Goal: Task Accomplishment & Management: Complete application form

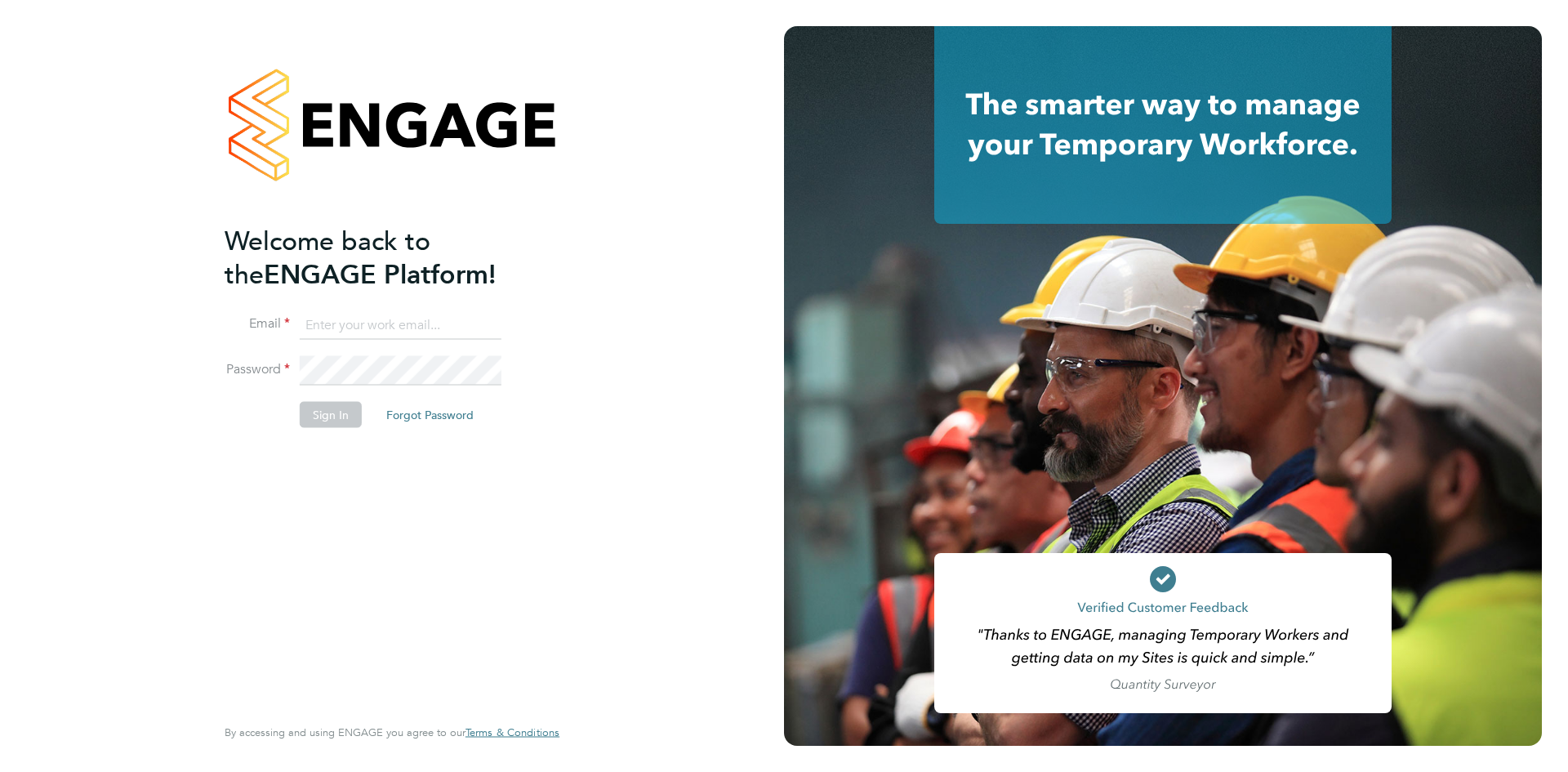
type input "tom.meachin@danielowen.co.uk"
click at [310, 407] on button "Sign In" at bounding box center [330, 414] width 62 height 26
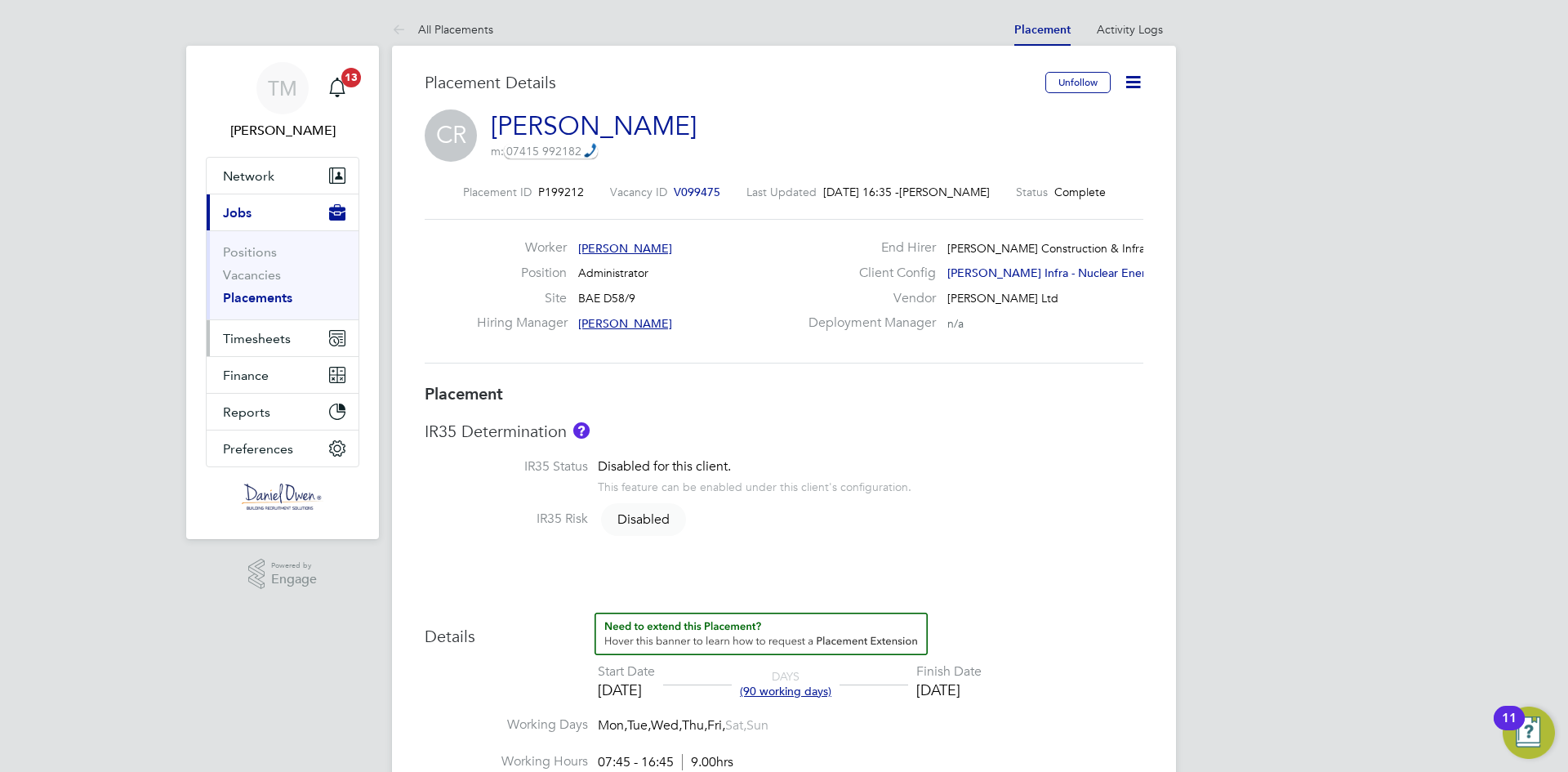
click at [282, 342] on span "Timesheets" at bounding box center [256, 339] width 68 height 16
click at [278, 342] on span "Timesheets" at bounding box center [256, 339] width 68 height 16
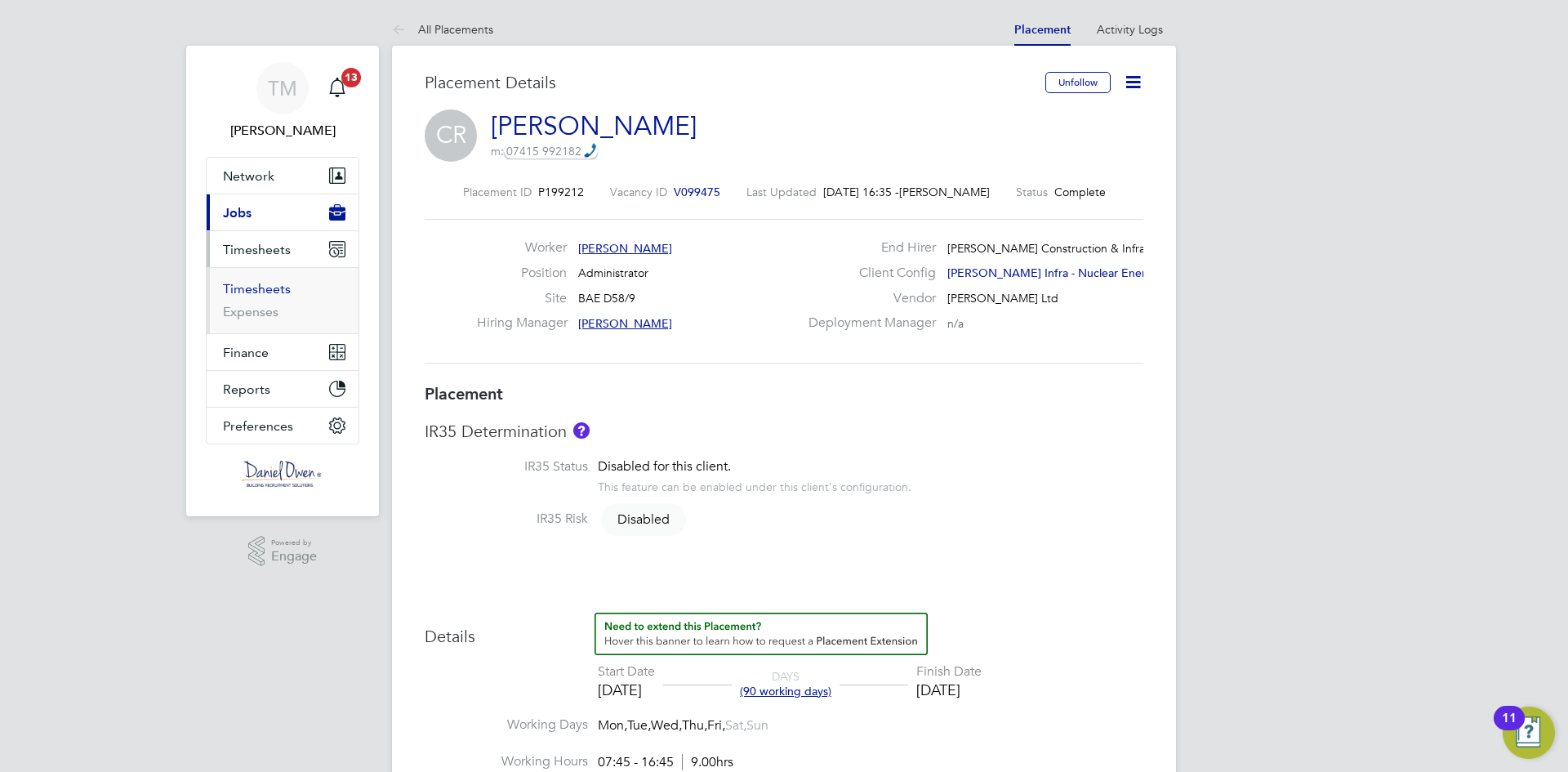
click at [268, 285] on link "Timesheets" at bounding box center [256, 289] width 68 height 16
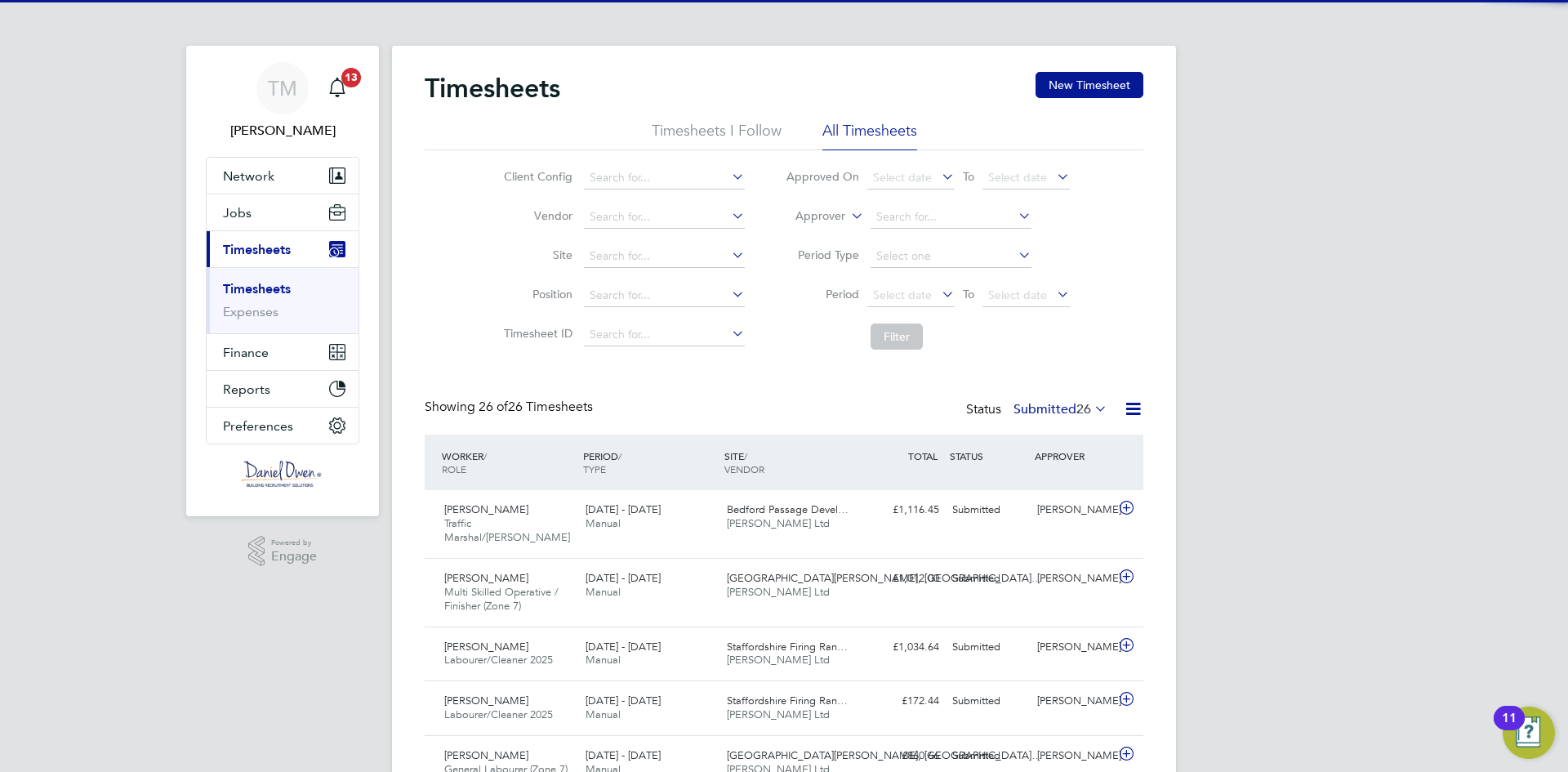
scroll to position [8, 8]
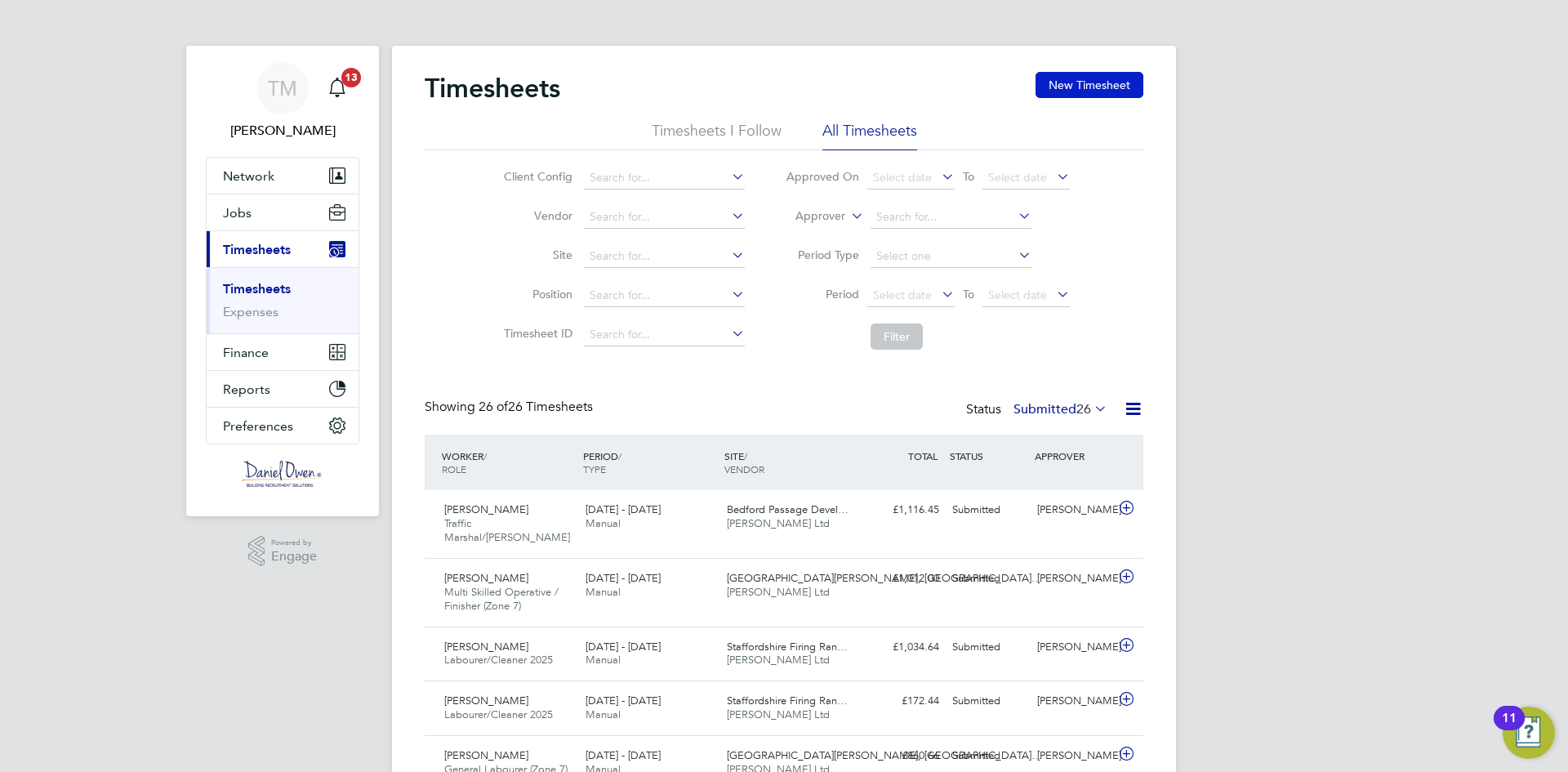
click at [1051, 82] on button "New Timesheet" at bounding box center [1090, 85] width 108 height 26
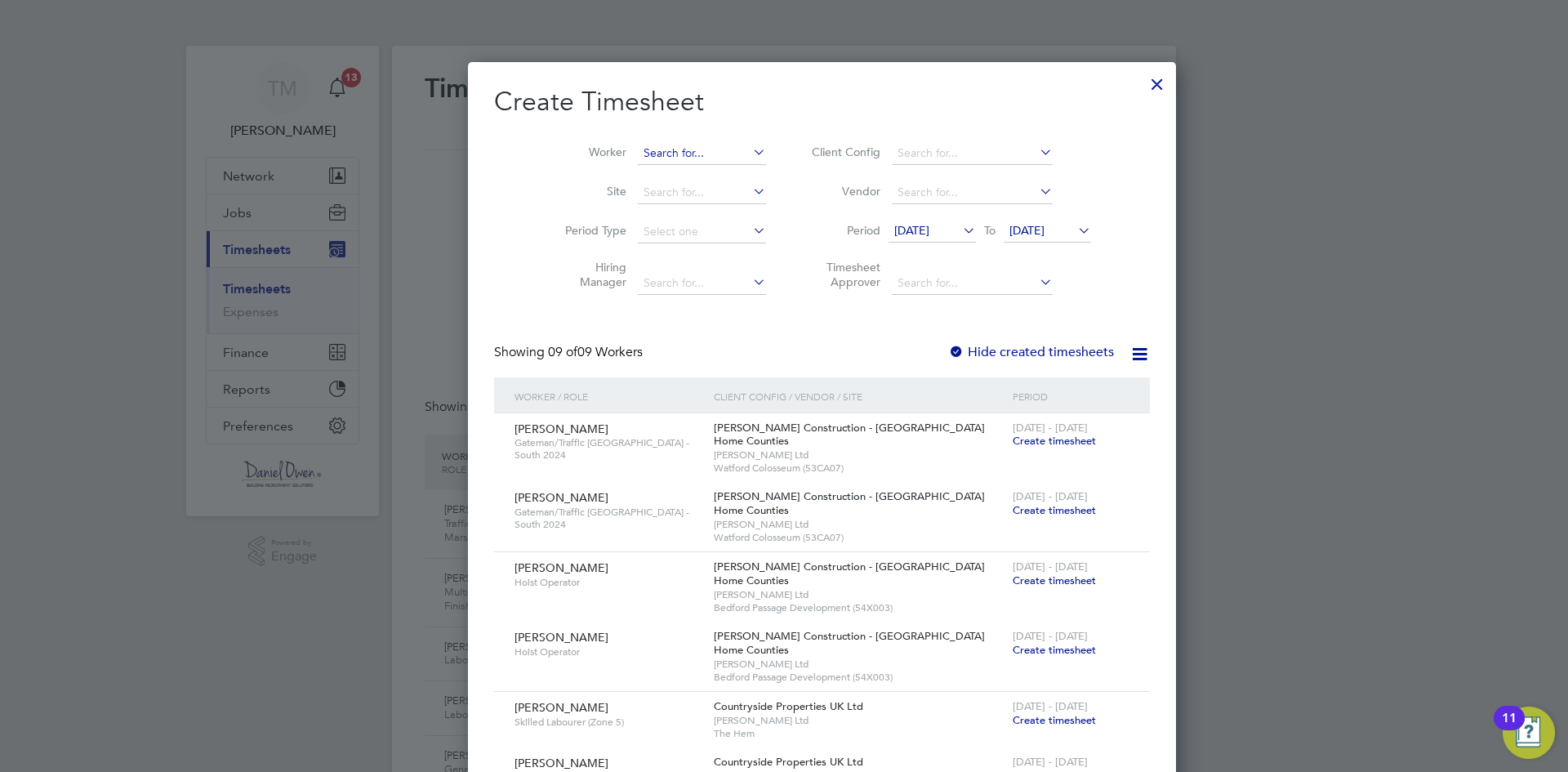
click at [638, 150] on input at bounding box center [701, 154] width 128 height 23
click at [659, 179] on li "[PERSON_NAME] [PERSON_NAME]" at bounding box center [671, 175] width 145 height 22
type input "[PERSON_NAME]"
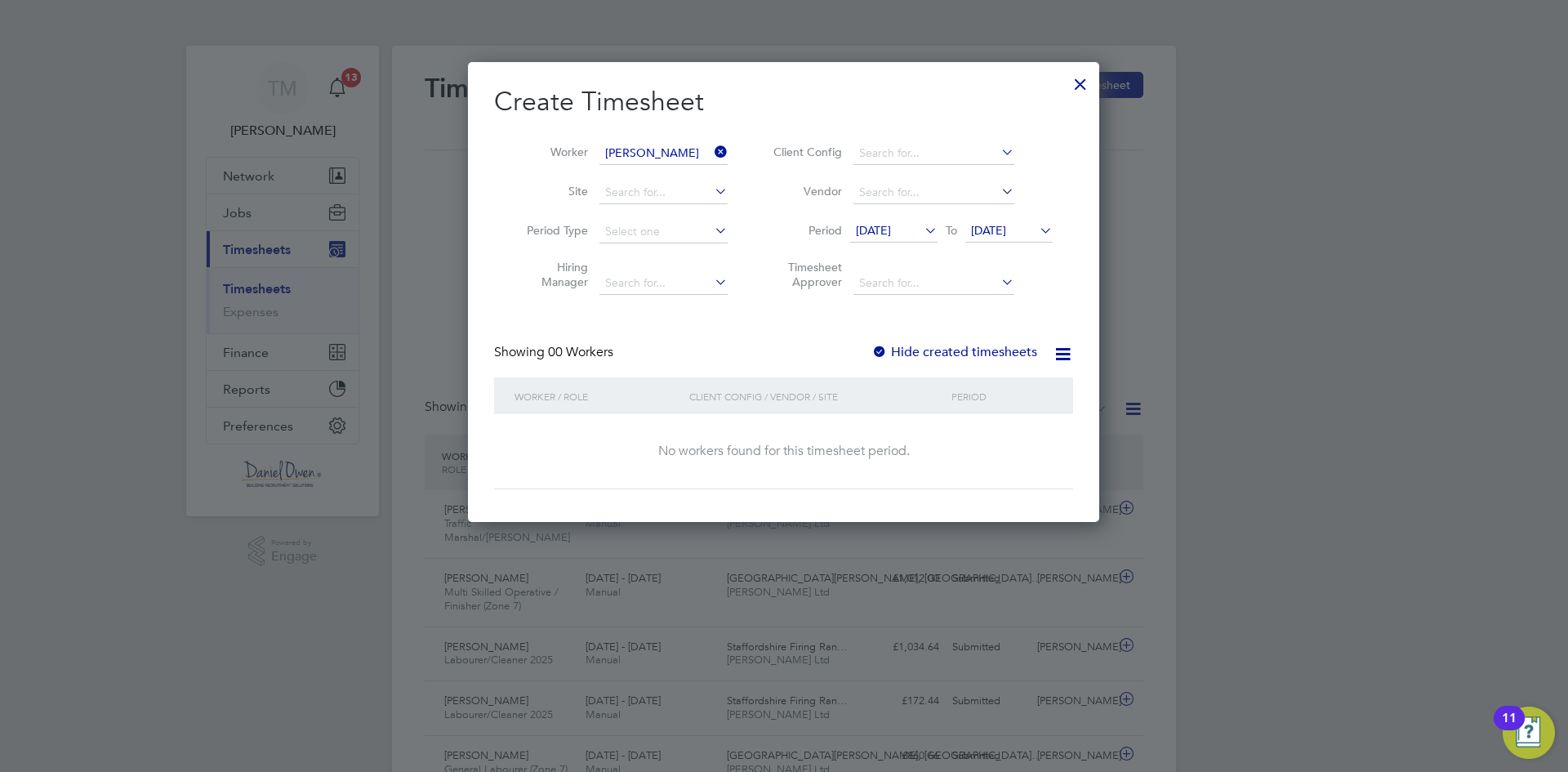
click at [891, 231] on span "[DATE]" at bounding box center [874, 230] width 35 height 15
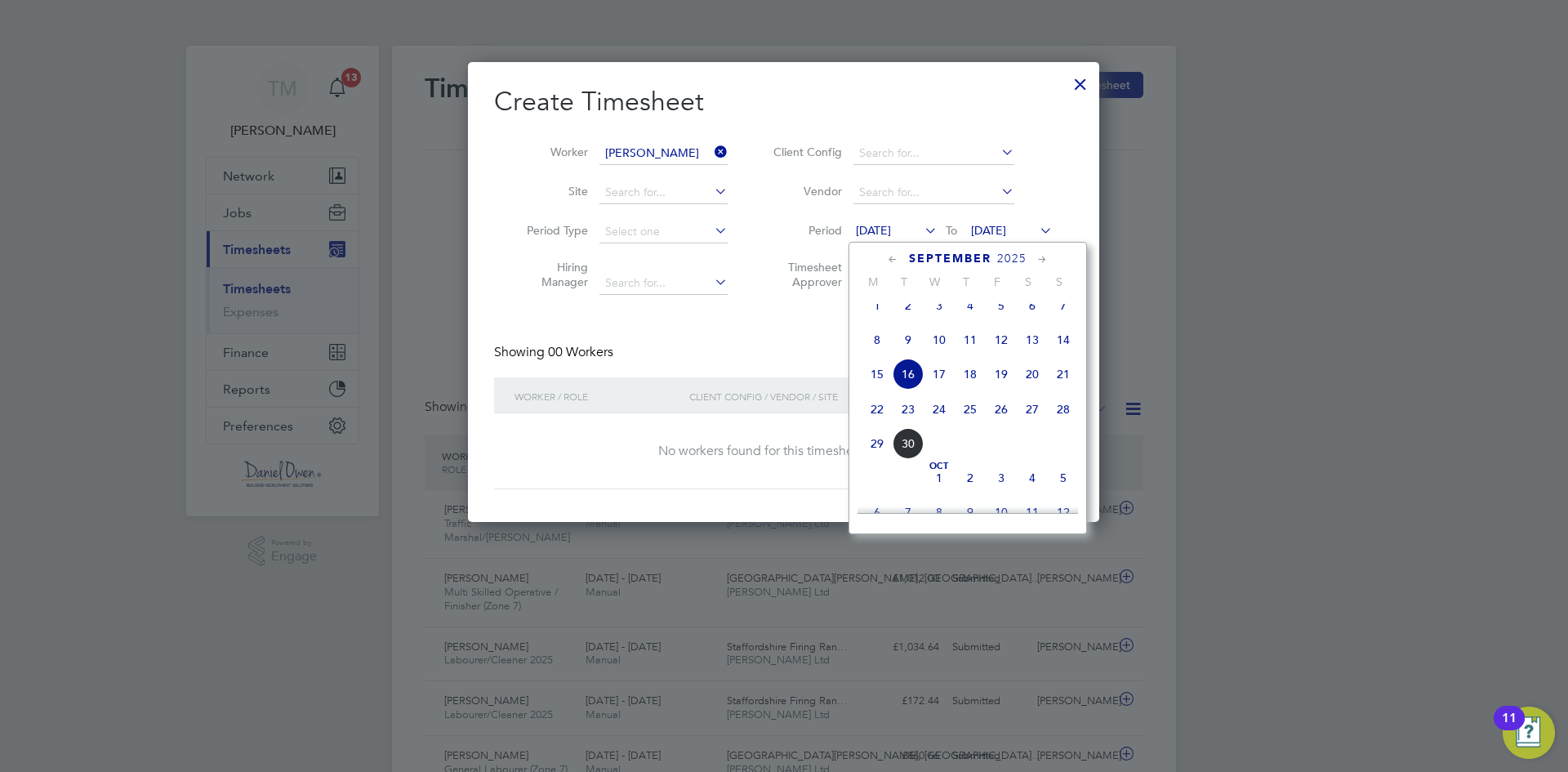
click at [875, 421] on span "22" at bounding box center [877, 409] width 31 height 31
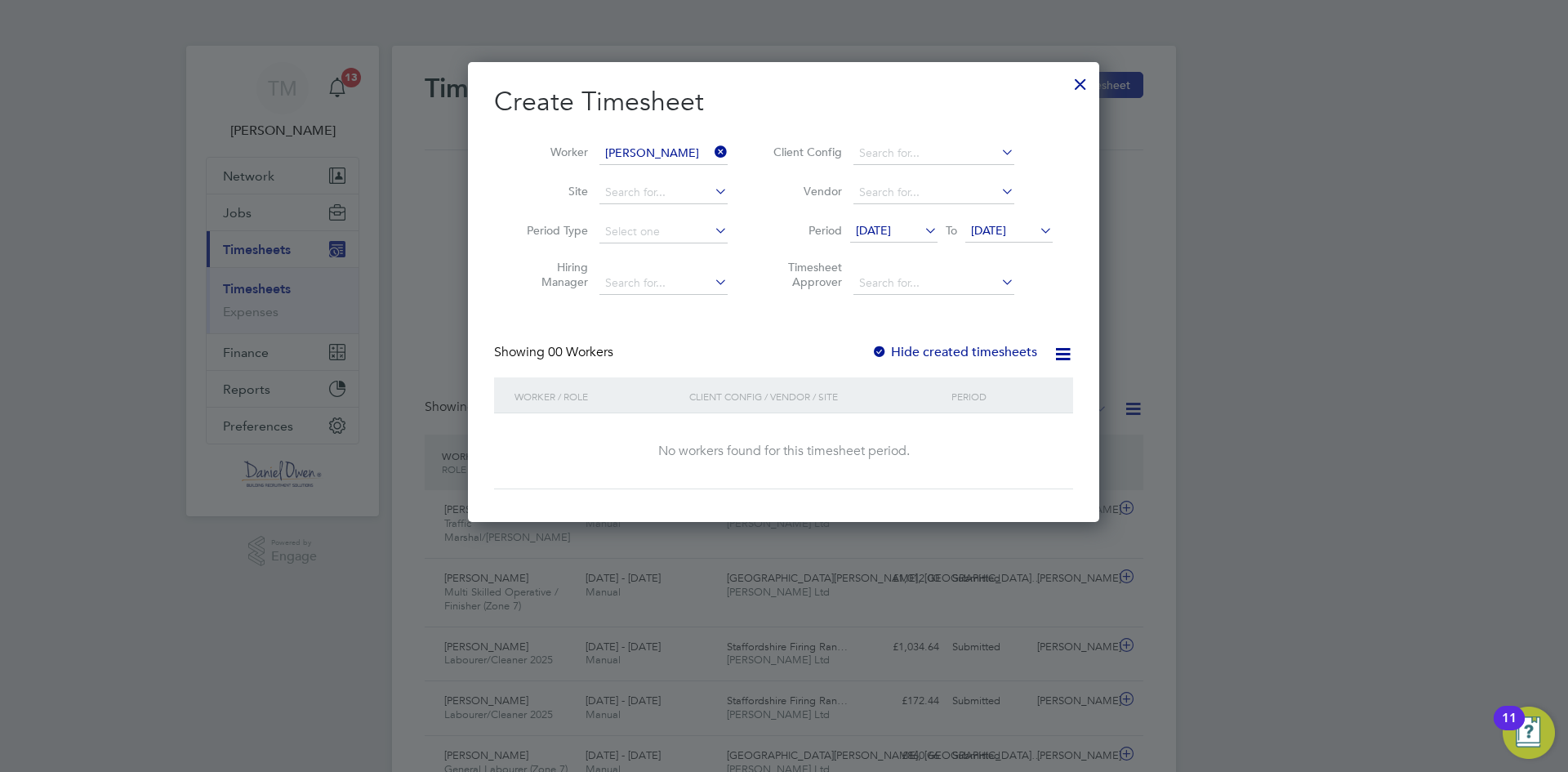
click at [1006, 225] on span "[DATE]" at bounding box center [989, 230] width 35 height 15
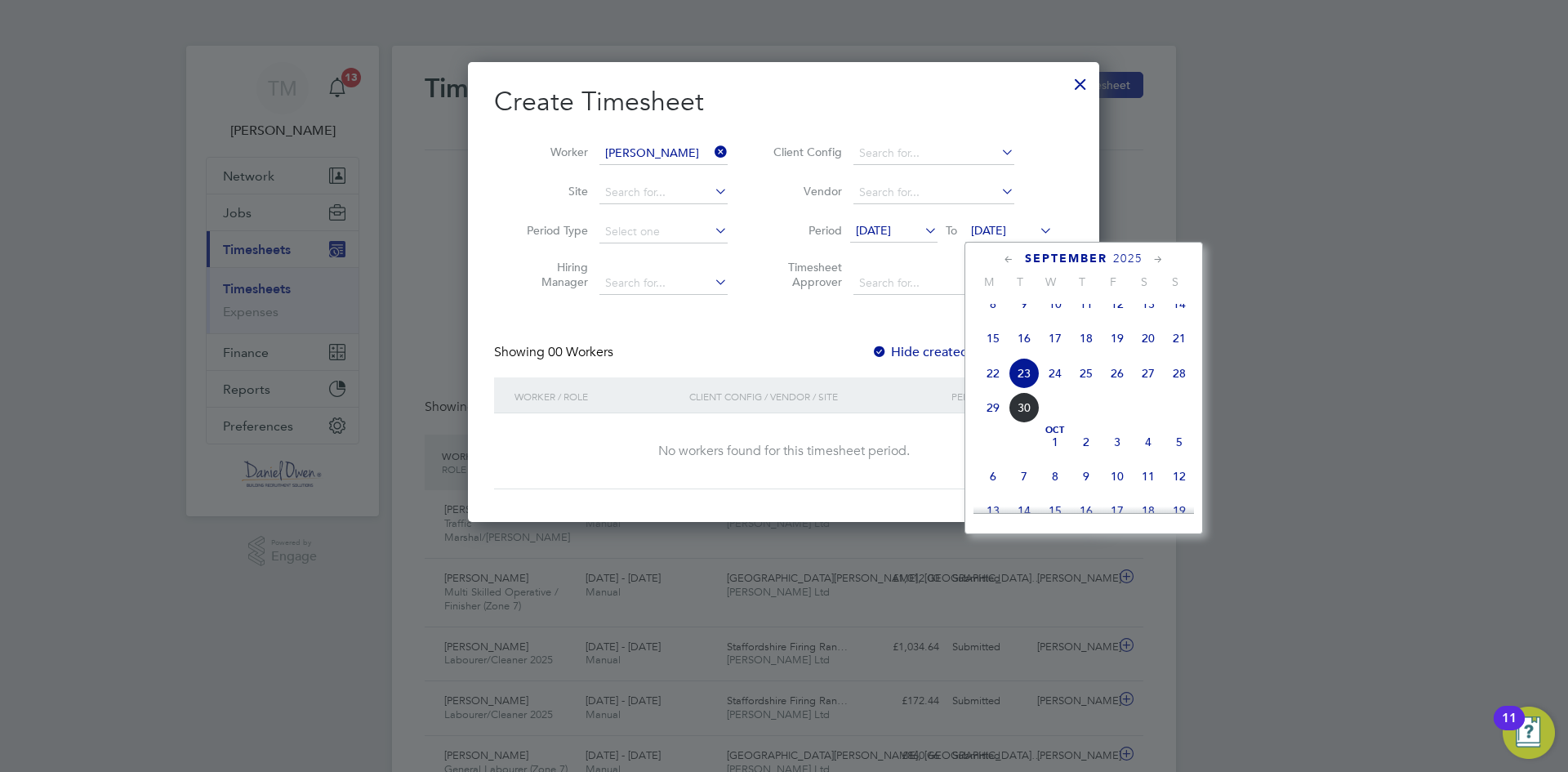
click at [1123, 388] on span "26" at bounding box center [1117, 373] width 31 height 31
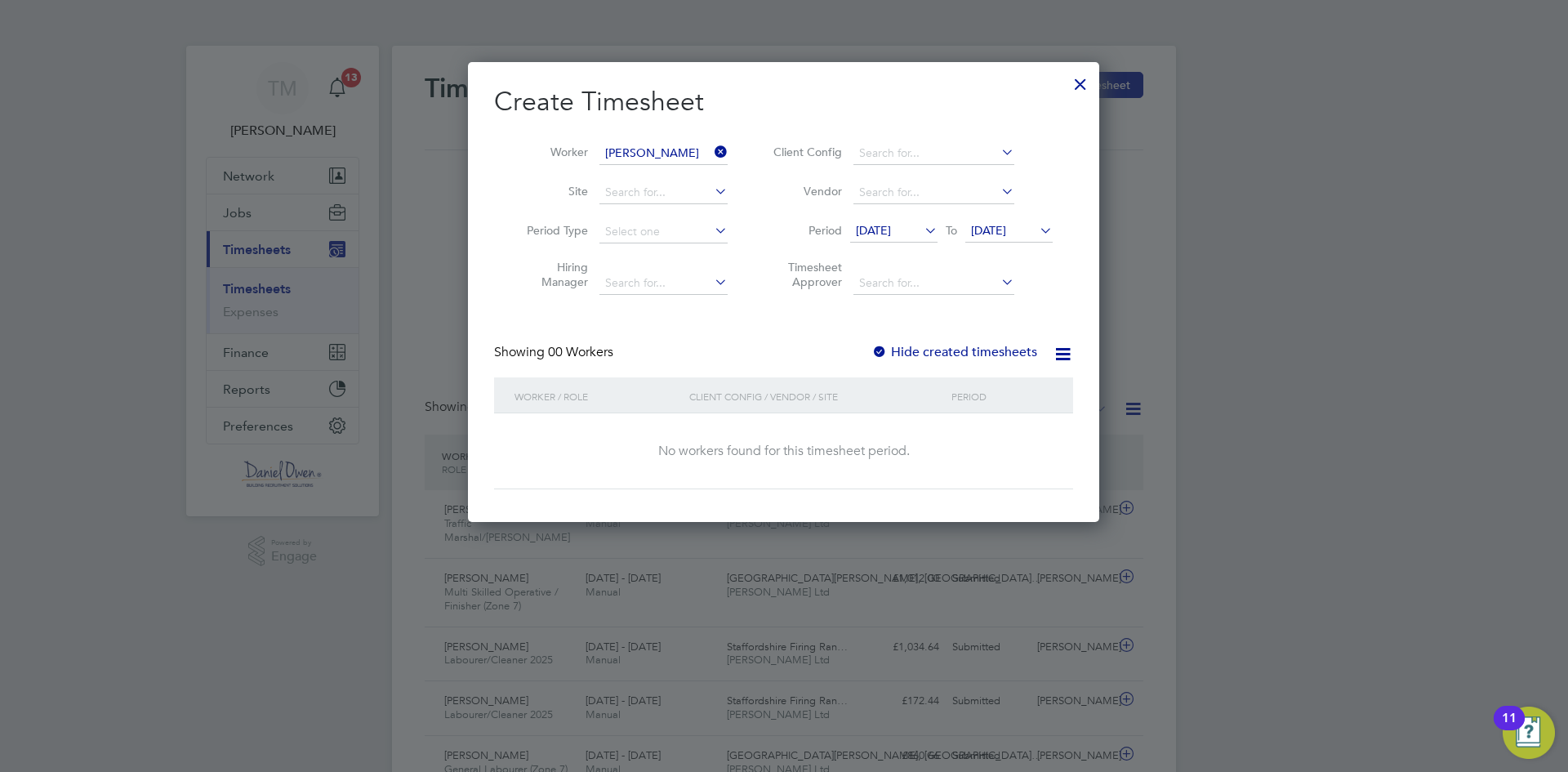
click at [883, 351] on div at bounding box center [880, 352] width 16 height 16
click at [1075, 87] on div at bounding box center [1080, 79] width 29 height 29
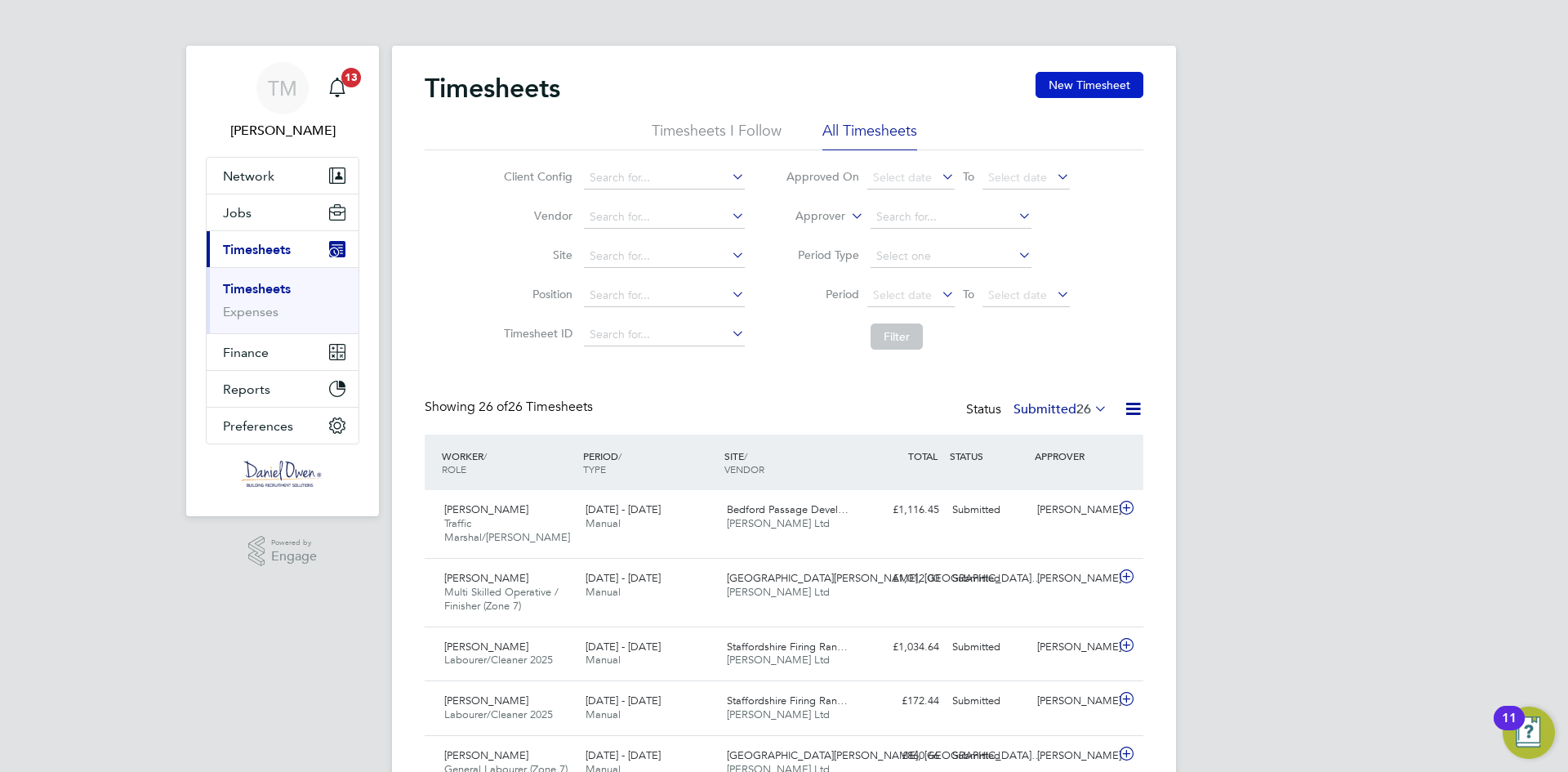
click at [1129, 88] on button "New Timesheet" at bounding box center [1090, 85] width 108 height 26
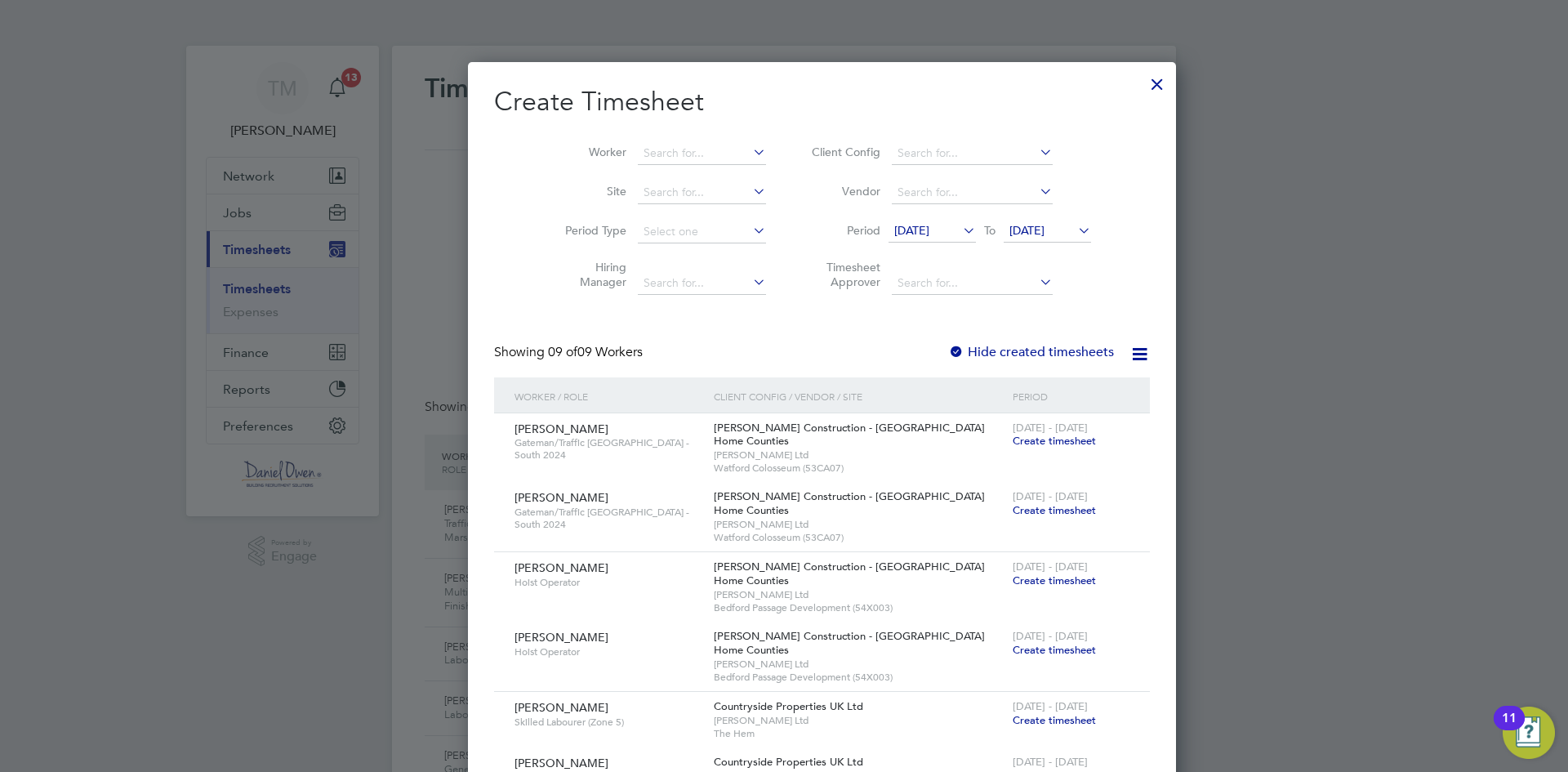
click at [949, 353] on div at bounding box center [957, 352] width 16 height 16
click at [639, 151] on input at bounding box center [701, 154] width 128 height 23
click at [655, 172] on li "[PERSON_NAME] [PERSON_NAME]" at bounding box center [671, 175] width 145 height 22
type input "[PERSON_NAME]"
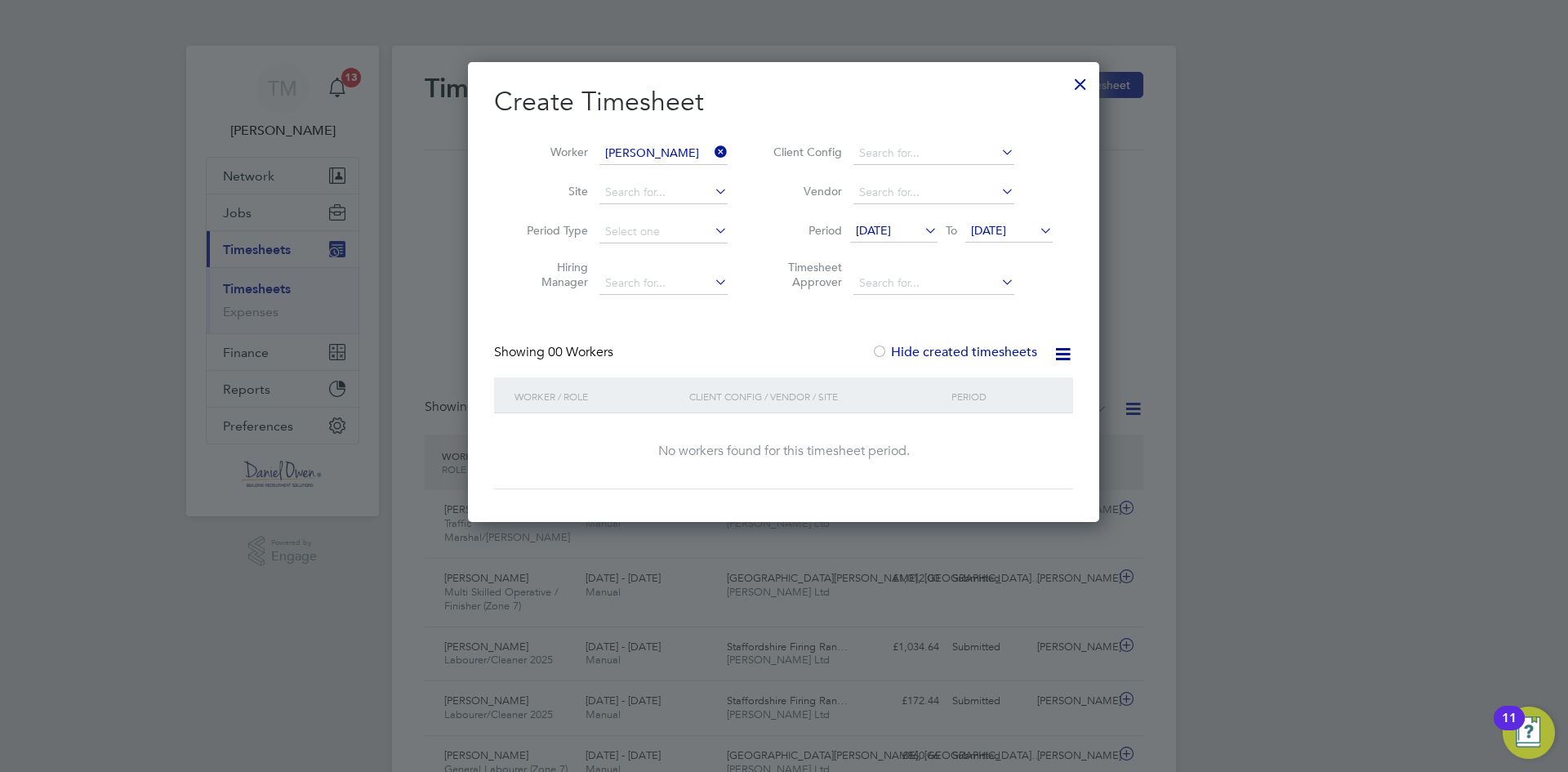
click at [875, 223] on span "[DATE]" at bounding box center [874, 230] width 35 height 15
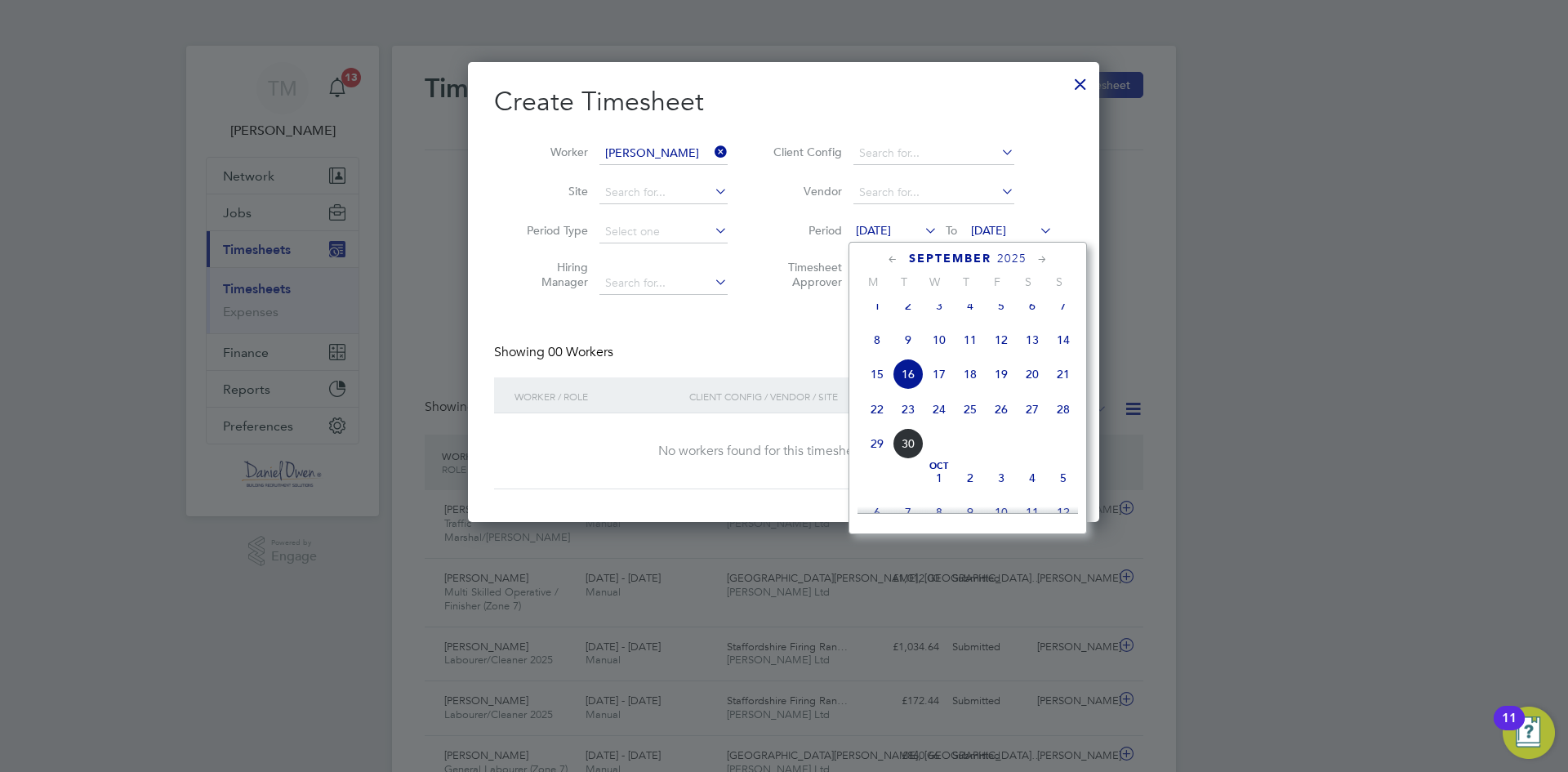
click at [874, 419] on span "22" at bounding box center [877, 409] width 31 height 31
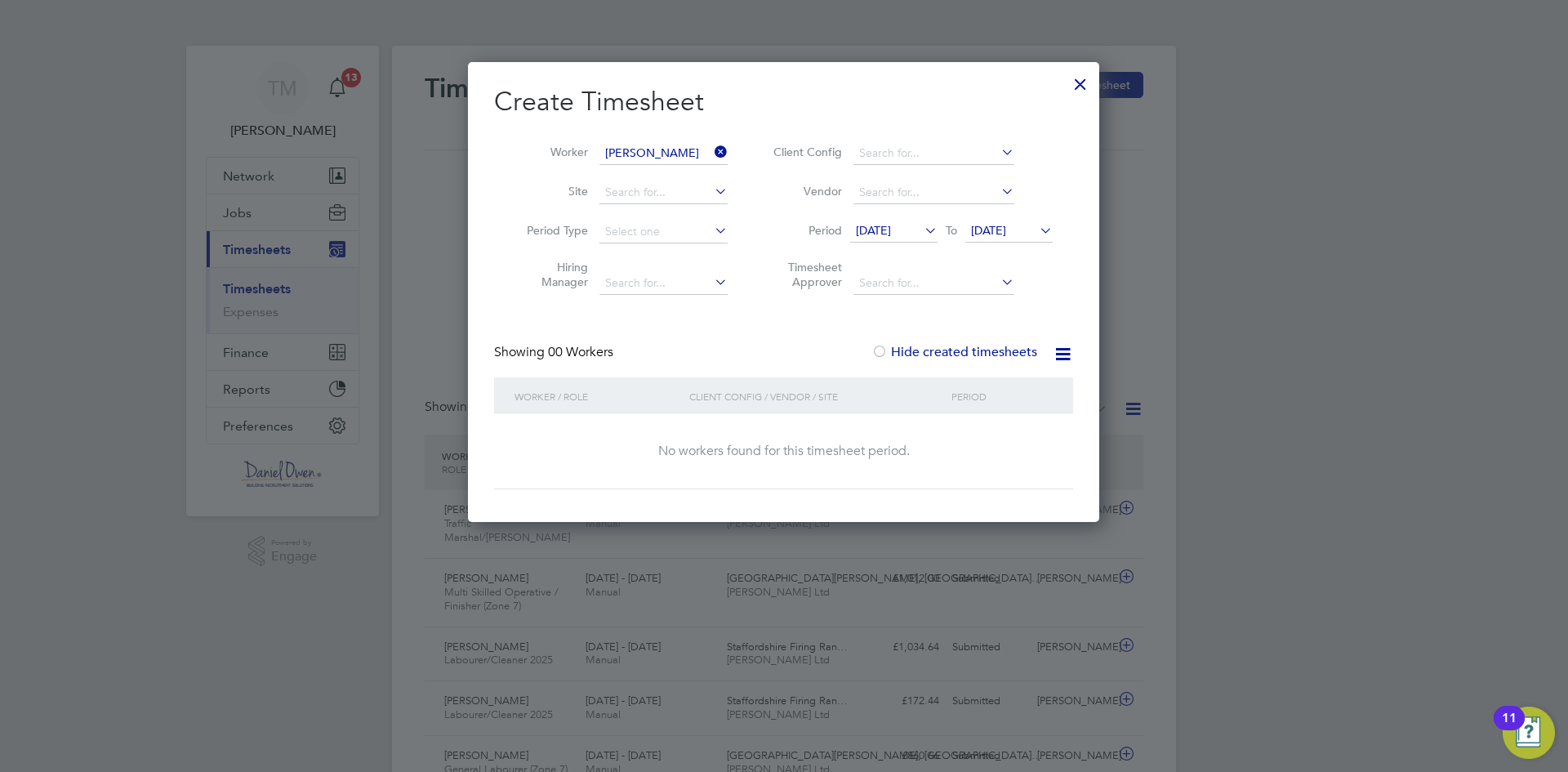
click at [973, 225] on span "[DATE]" at bounding box center [989, 230] width 35 height 15
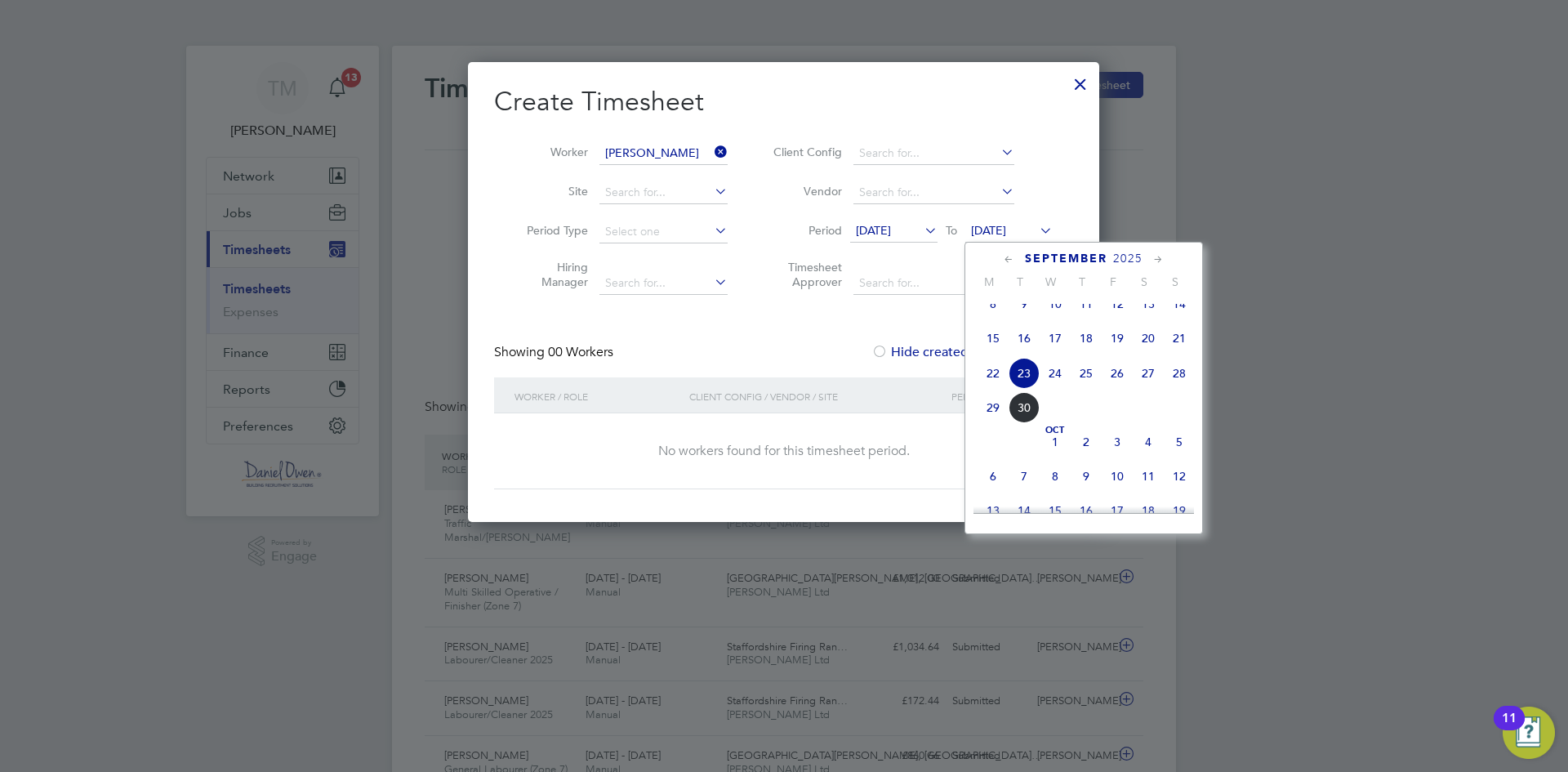
click at [987, 387] on span "22" at bounding box center [993, 373] width 31 height 31
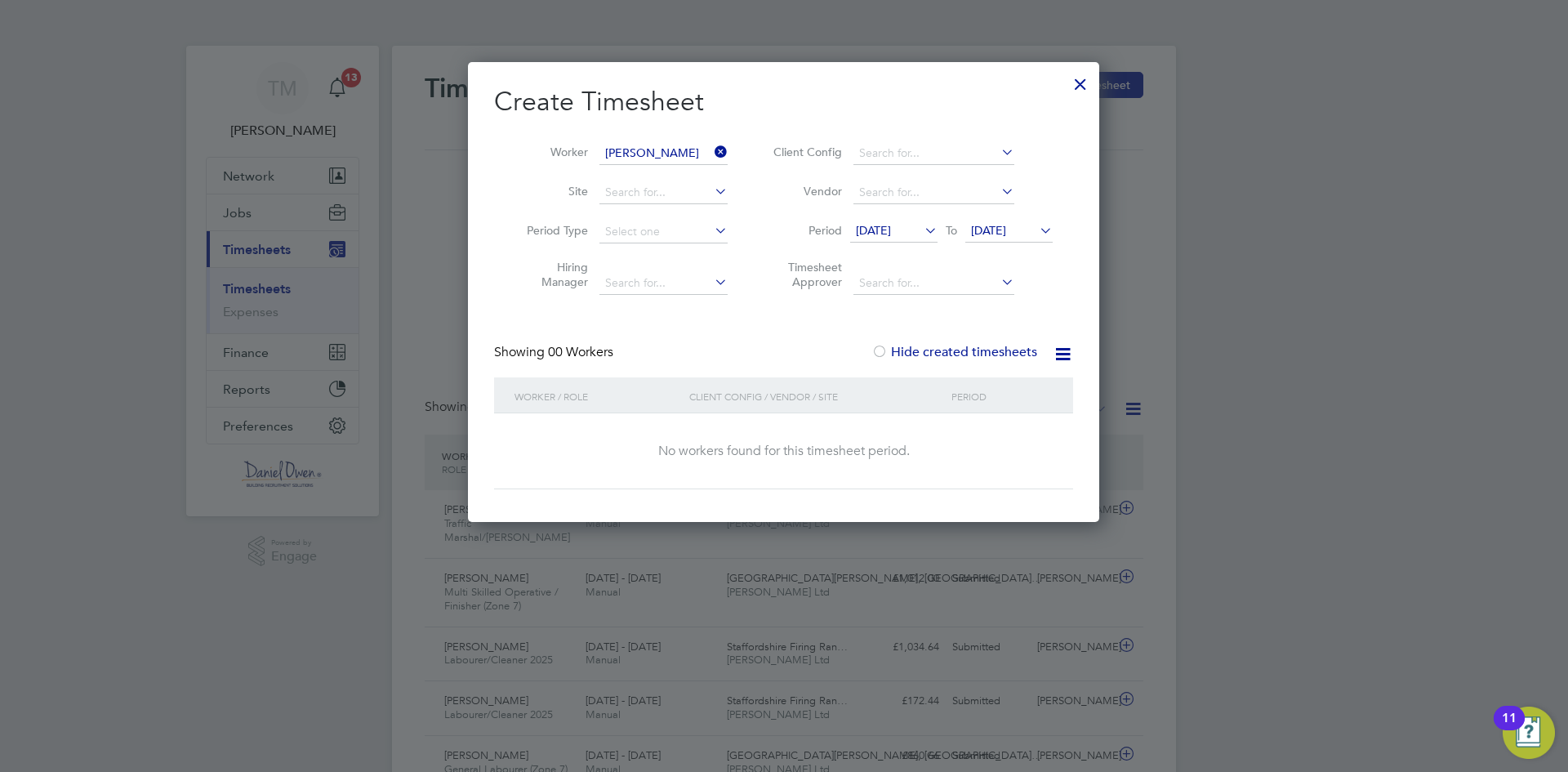
click at [921, 231] on icon at bounding box center [921, 231] width 0 height 23
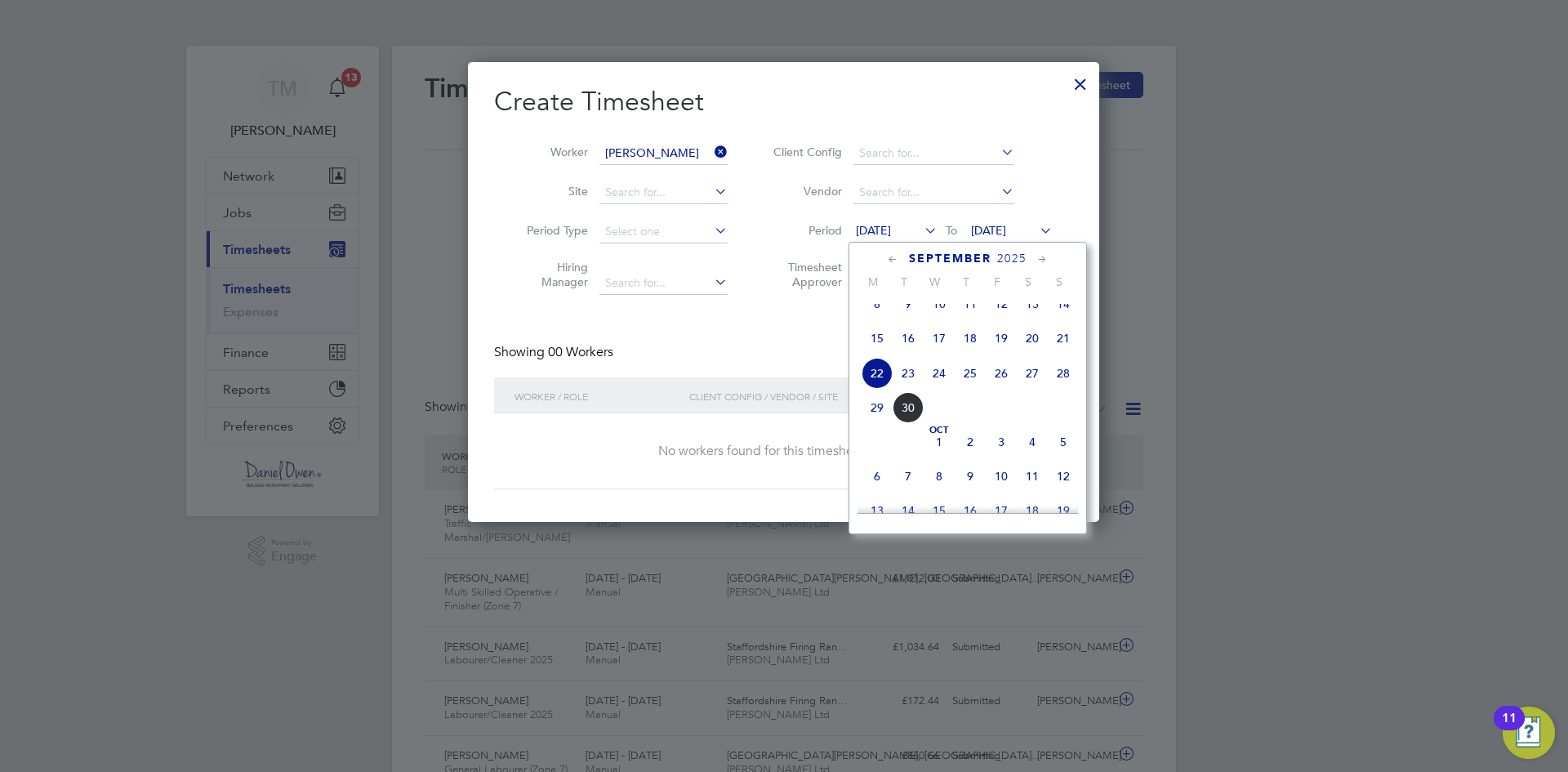
click at [875, 348] on span "15" at bounding box center [877, 337] width 31 height 31
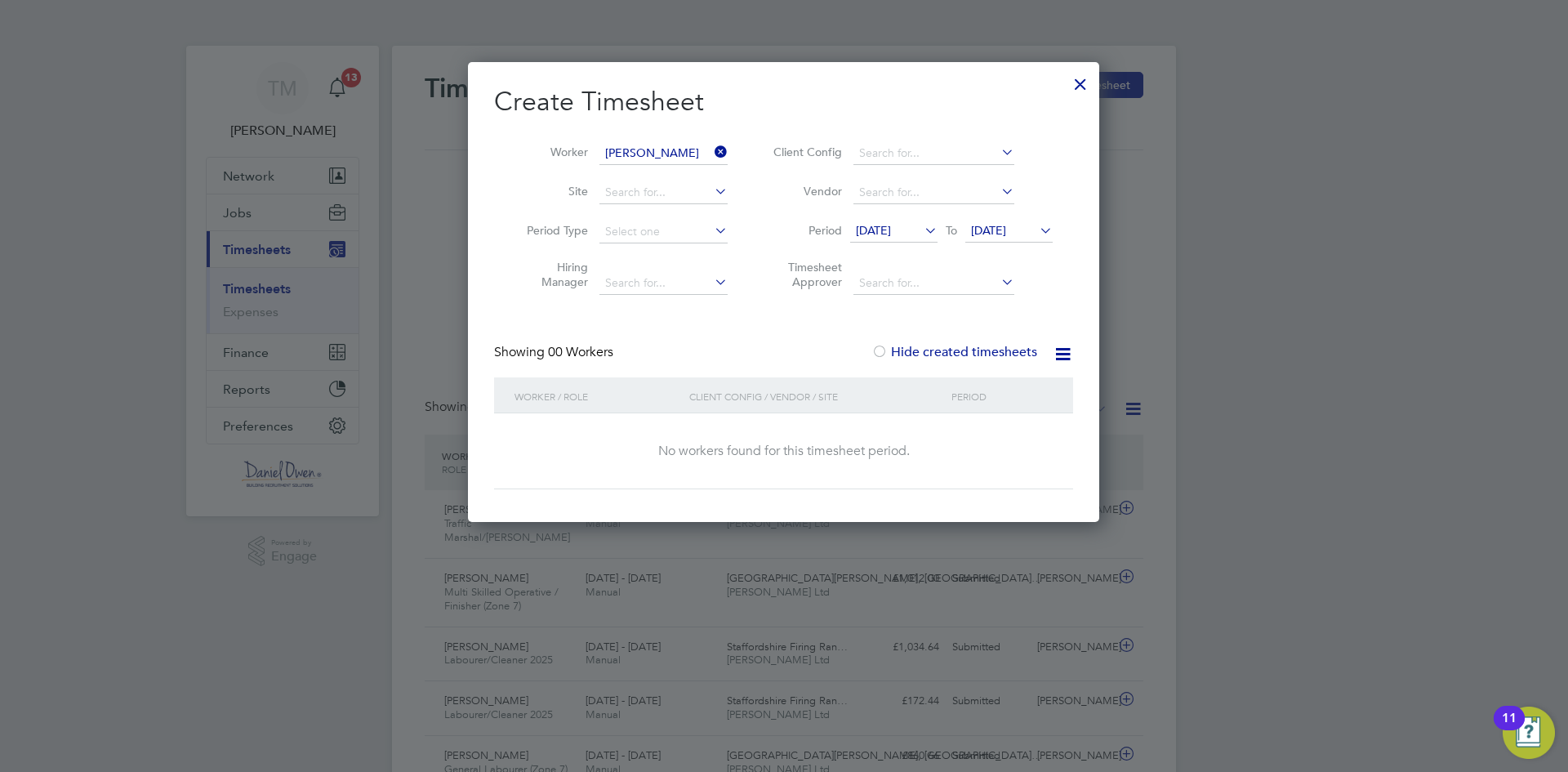
click at [921, 226] on icon at bounding box center [921, 231] width 0 height 23
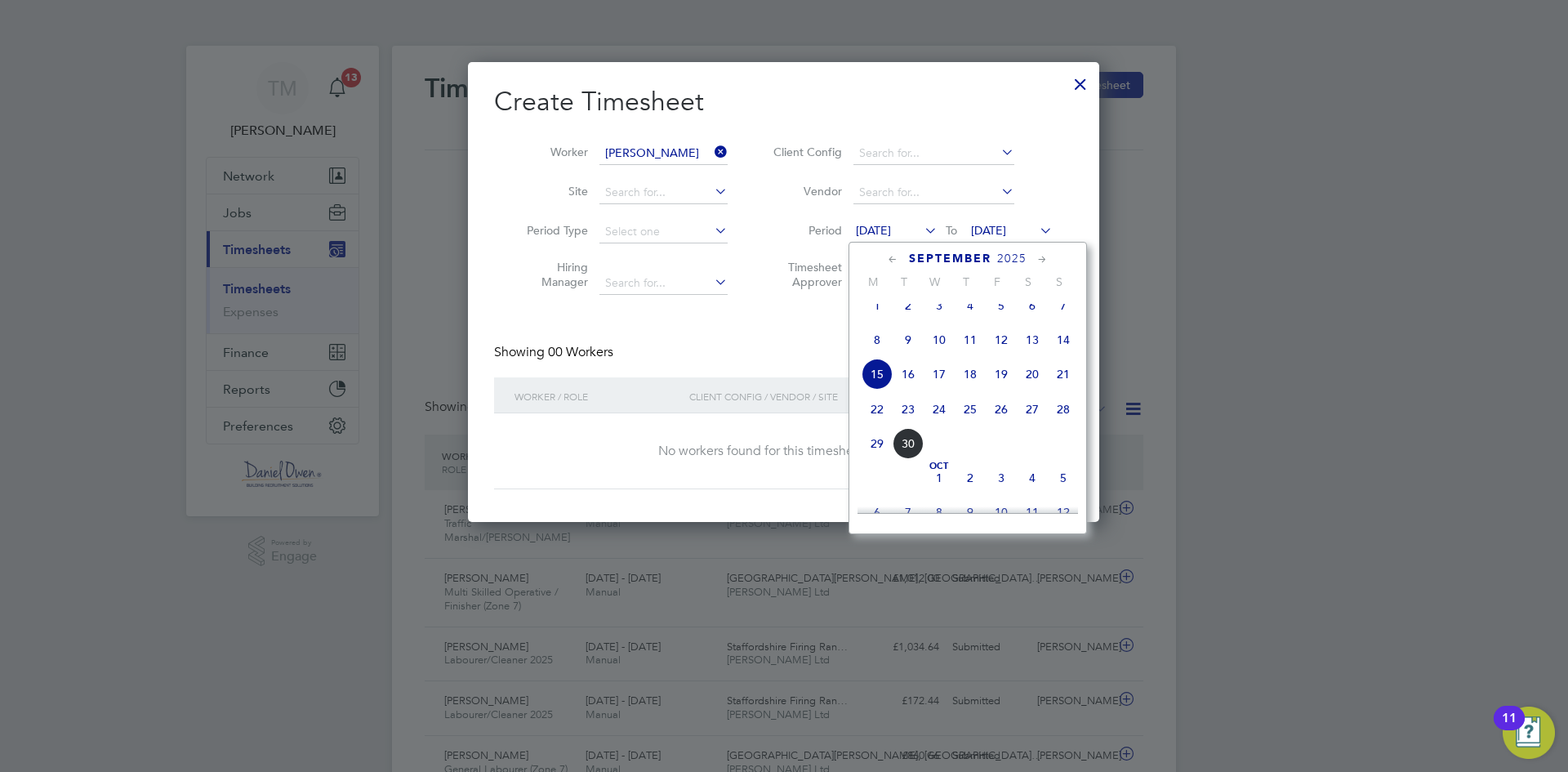
click at [878, 451] on span "29" at bounding box center [877, 443] width 31 height 31
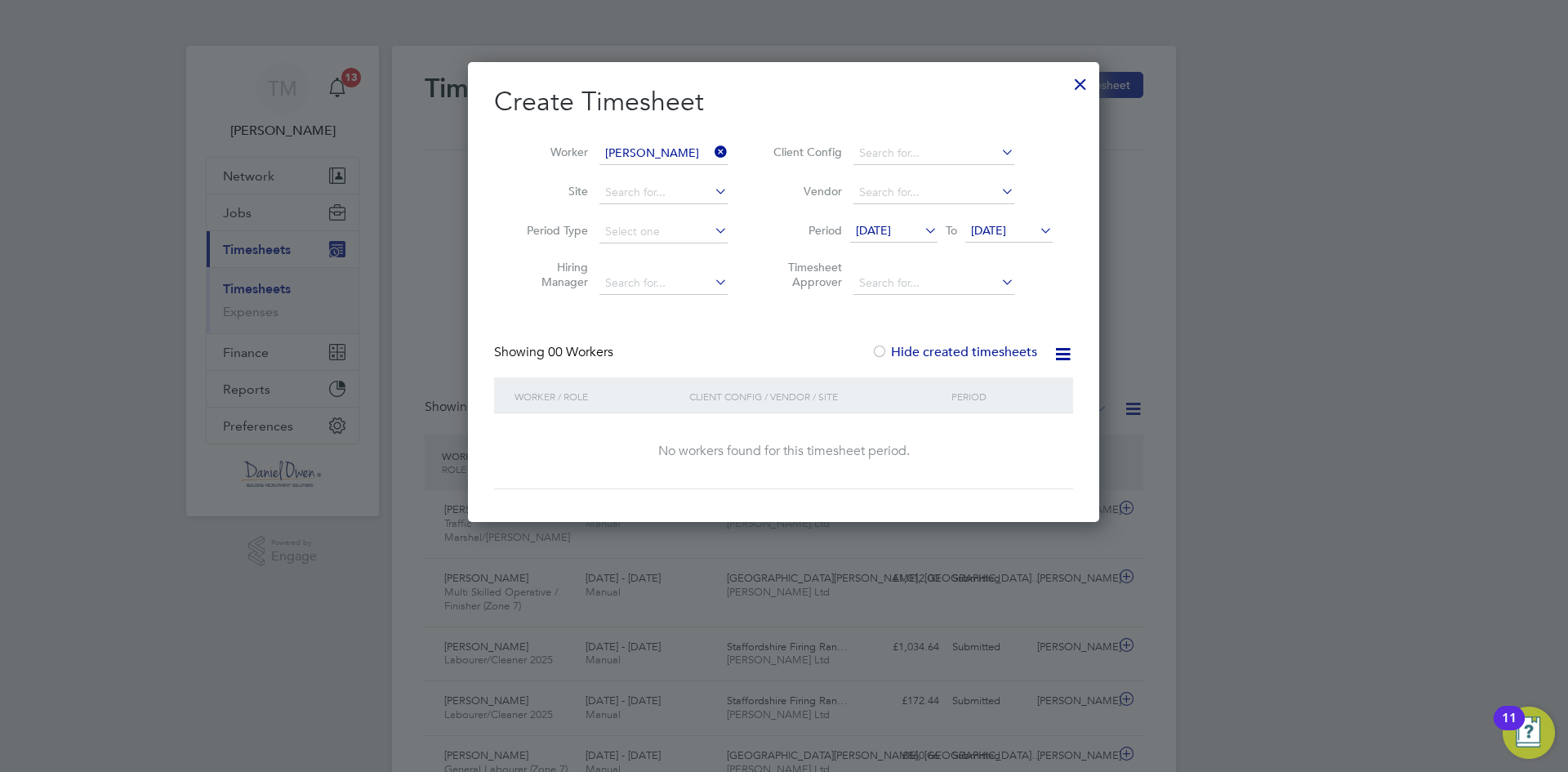
click at [894, 243] on span "[DATE]" at bounding box center [894, 231] width 87 height 22
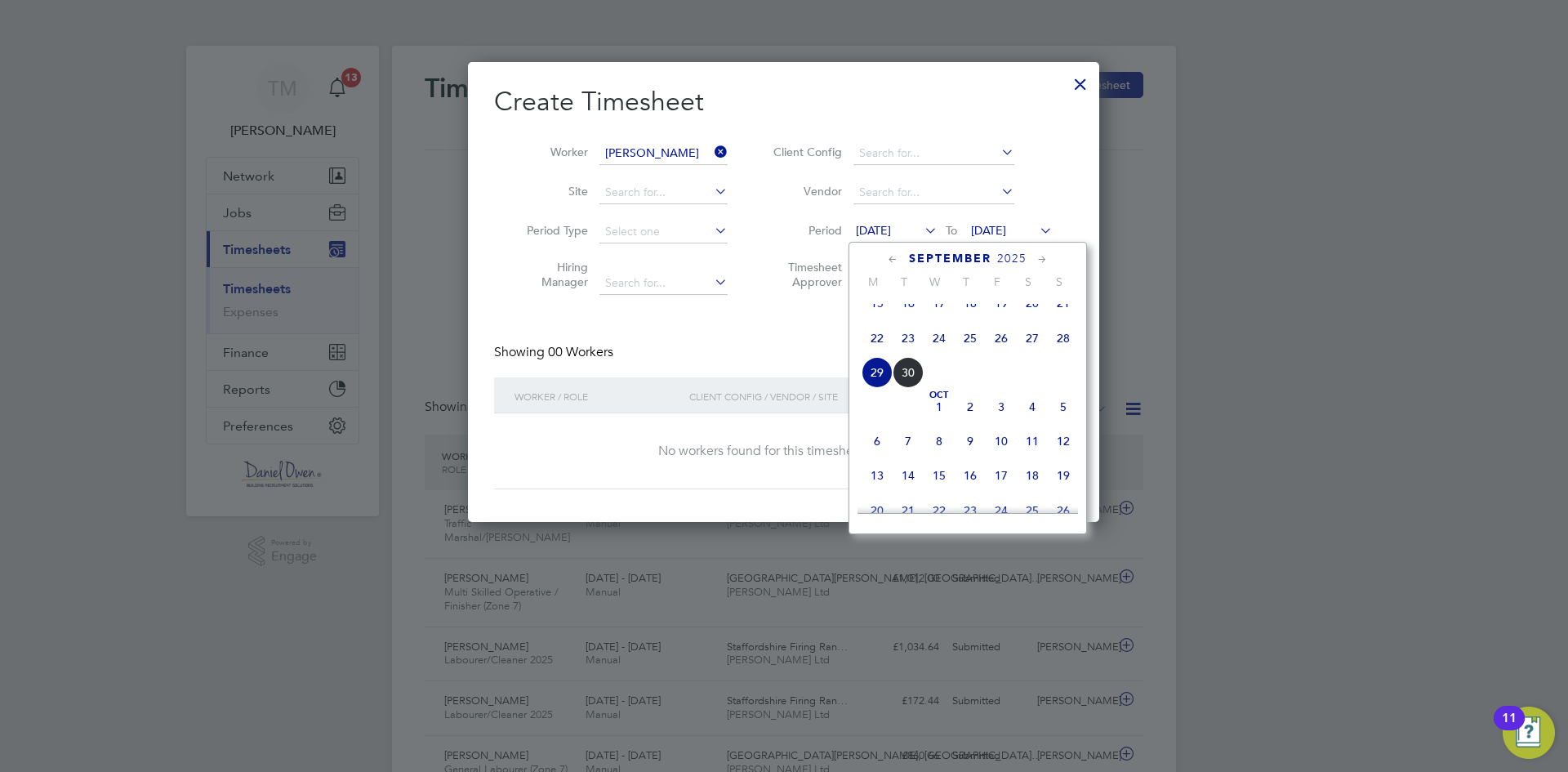
click at [888, 232] on span "[DATE]" at bounding box center [874, 230] width 35 height 15
drag, startPoint x: 870, startPoint y: 365, endPoint x: 875, endPoint y: 349, distance: 16.8
click at [873, 353] on span "22" at bounding box center [877, 337] width 31 height 31
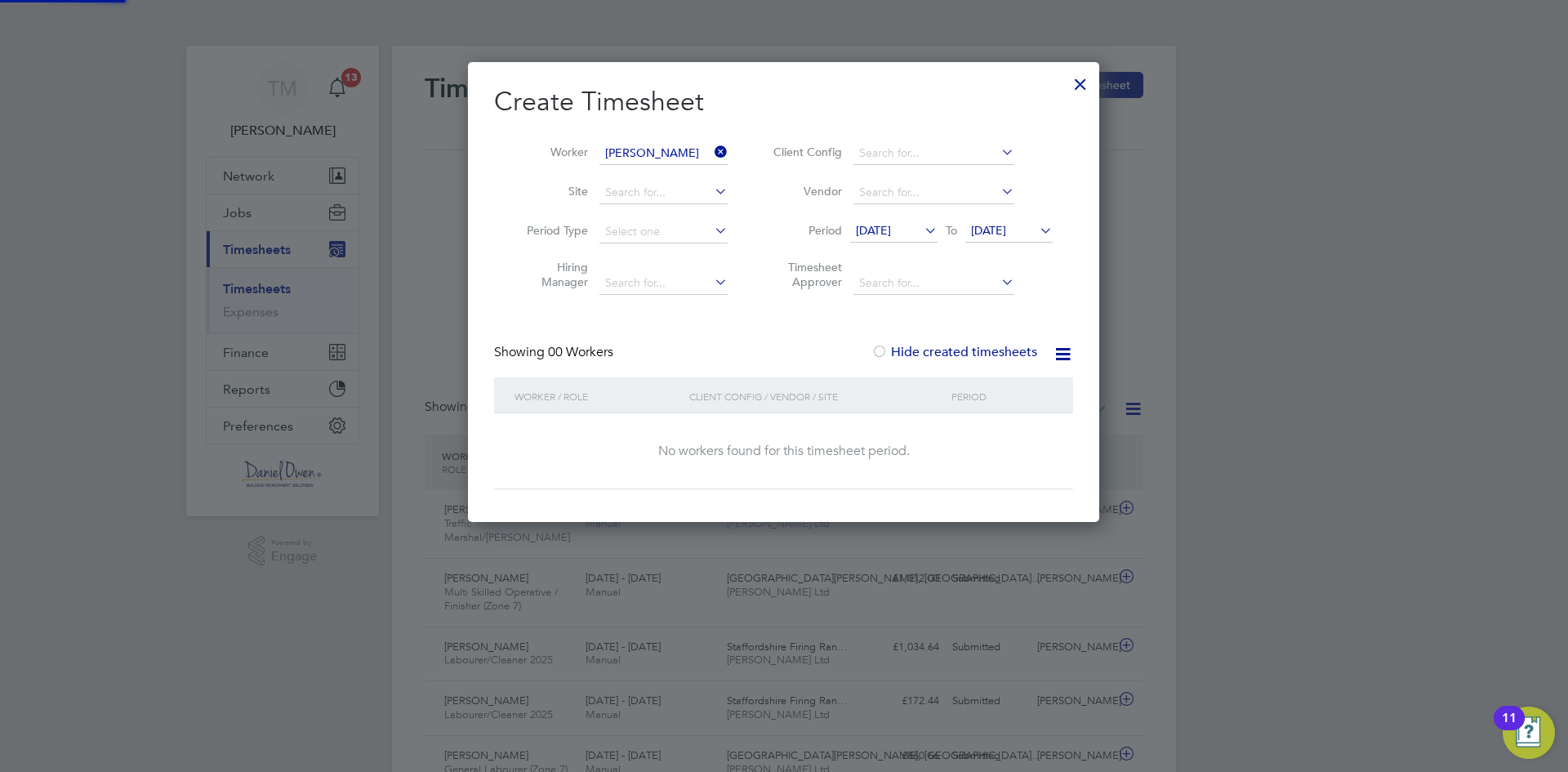
click at [875, 349] on div at bounding box center [880, 352] width 16 height 16
drag, startPoint x: 873, startPoint y: 230, endPoint x: 886, endPoint y: 244, distance: 19.1
click at [873, 230] on span "[DATE]" at bounding box center [874, 230] width 35 height 15
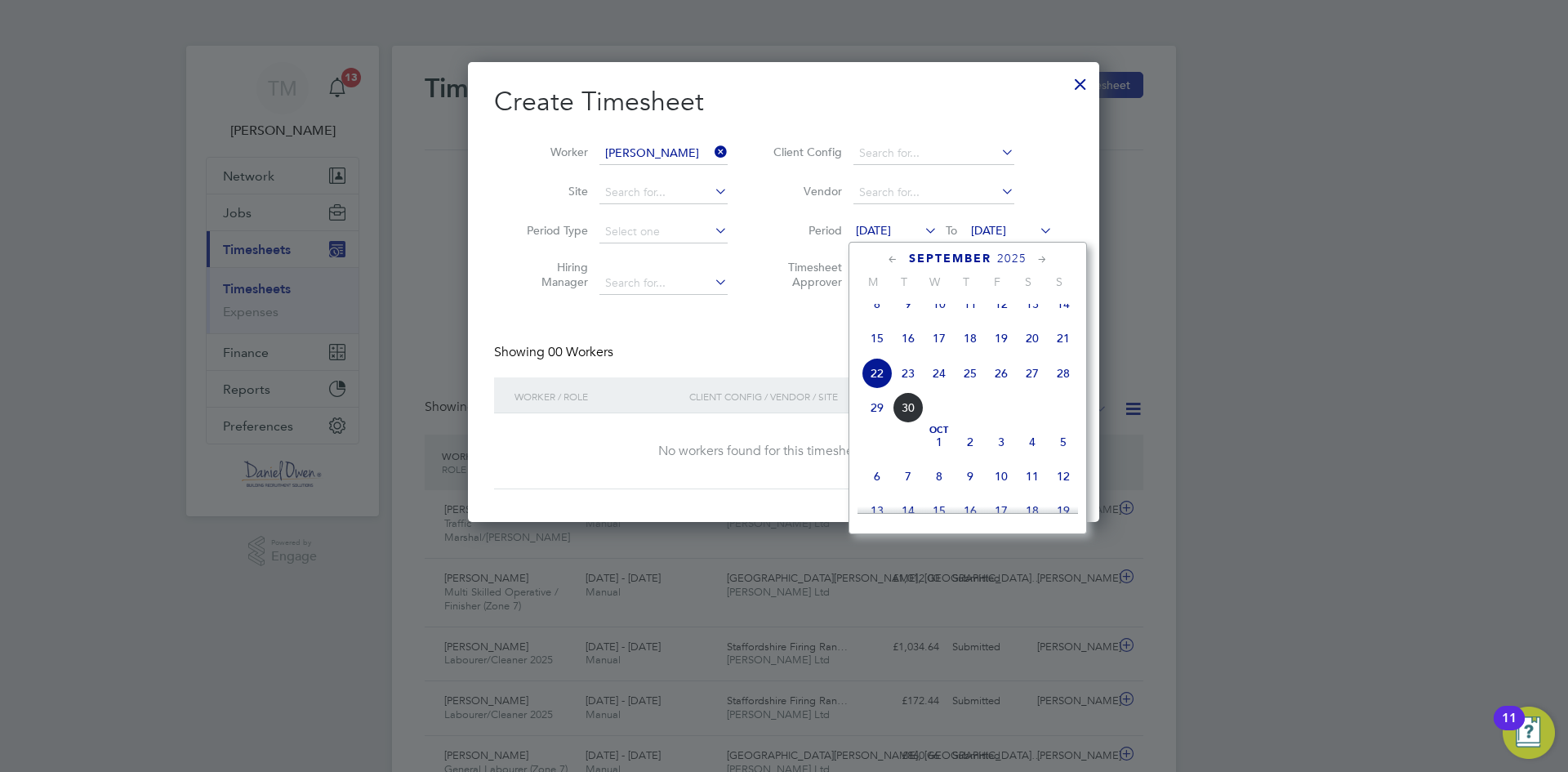
drag, startPoint x: 825, startPoint y: 364, endPoint x: 893, endPoint y: 368, distance: 68.1
click at [827, 365] on div "Showing 00 Workers Hide created timesheets" at bounding box center [784, 360] width 579 height 34
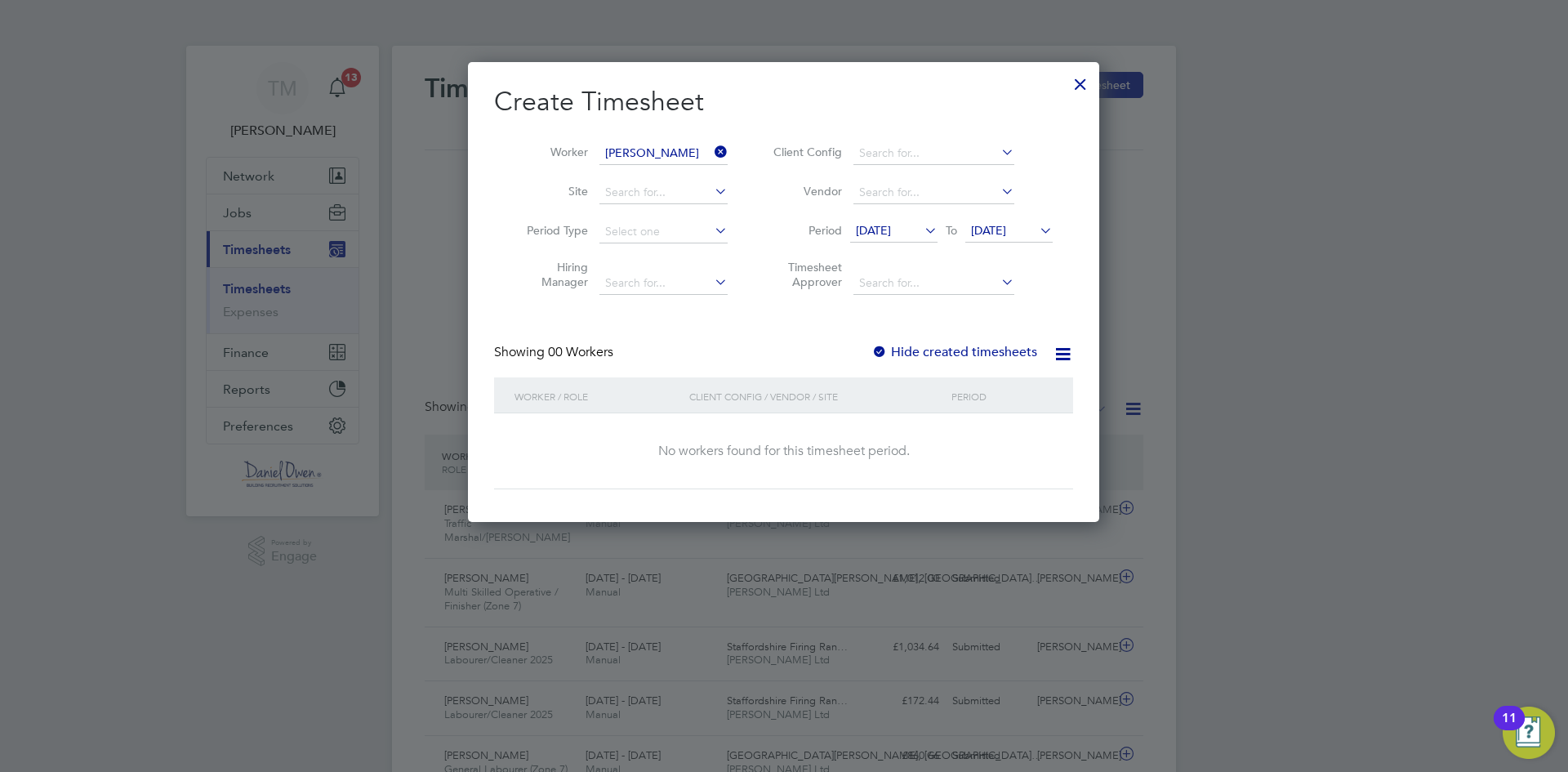
click at [876, 348] on div at bounding box center [880, 352] width 16 height 16
click at [1075, 86] on div at bounding box center [1080, 79] width 29 height 29
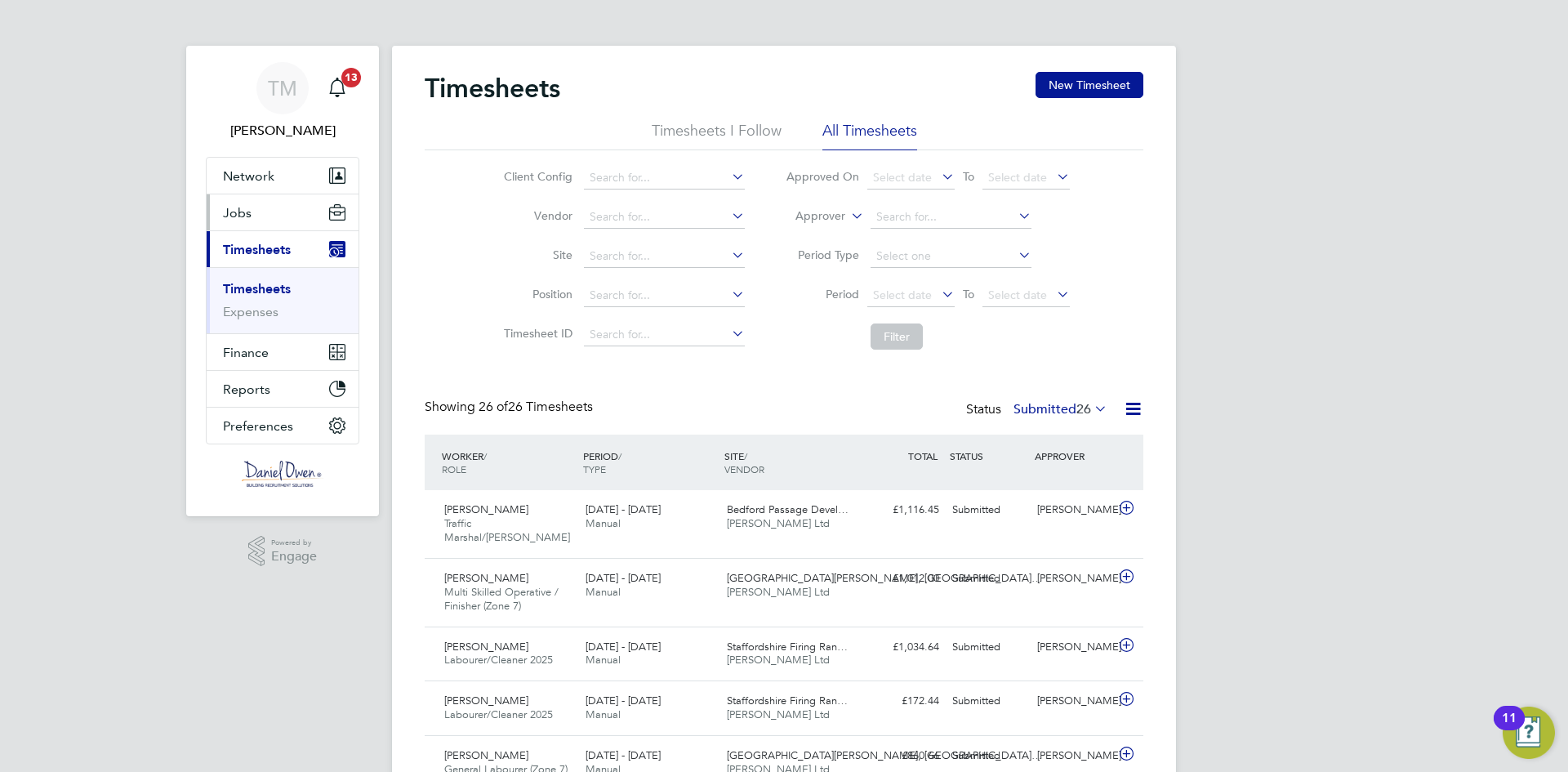
click at [239, 212] on span "Jobs" at bounding box center [237, 213] width 28 height 16
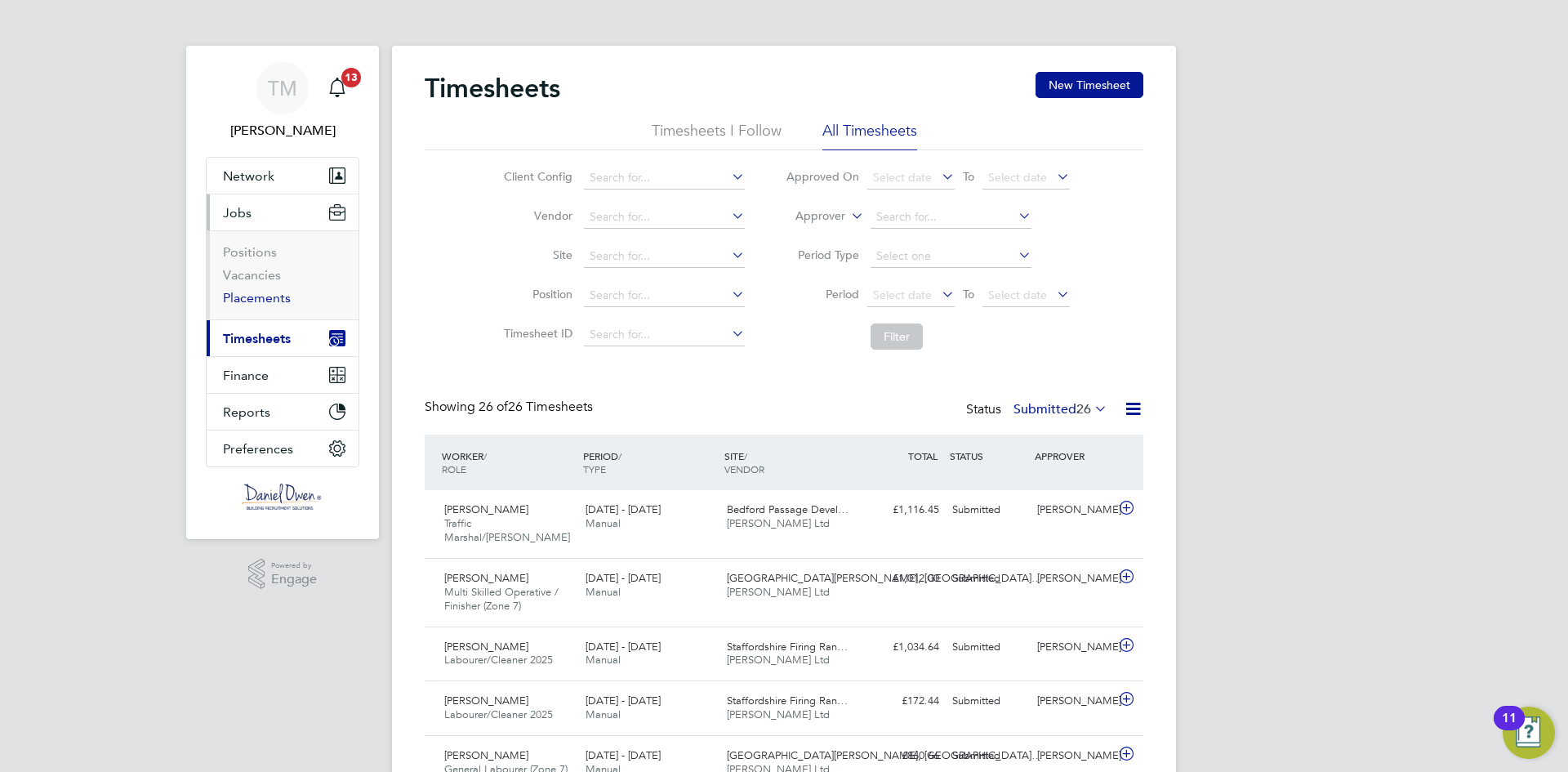
click at [257, 299] on link "Placements" at bounding box center [256, 298] width 68 height 16
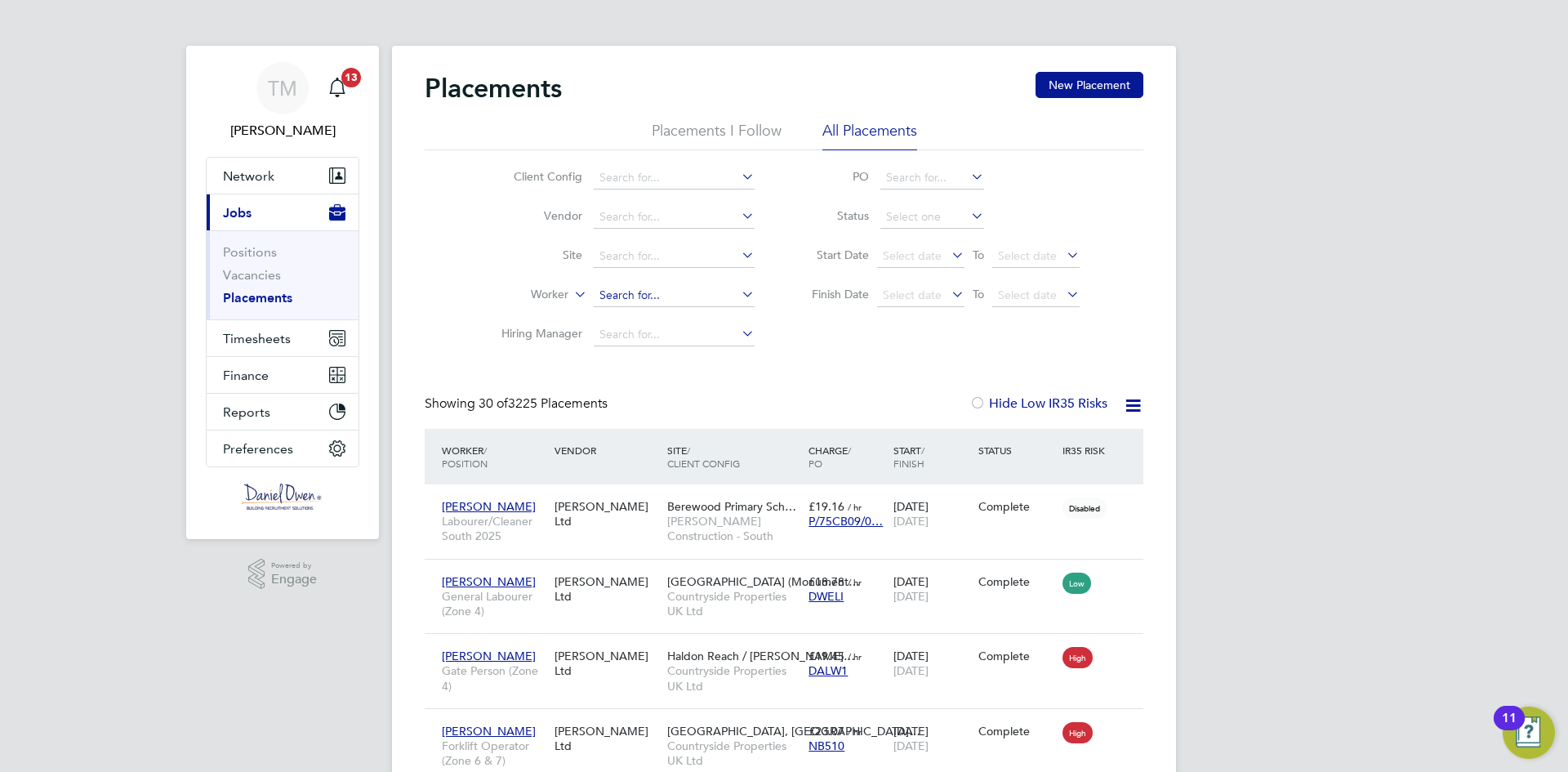
click at [643, 287] on input at bounding box center [674, 296] width 161 height 23
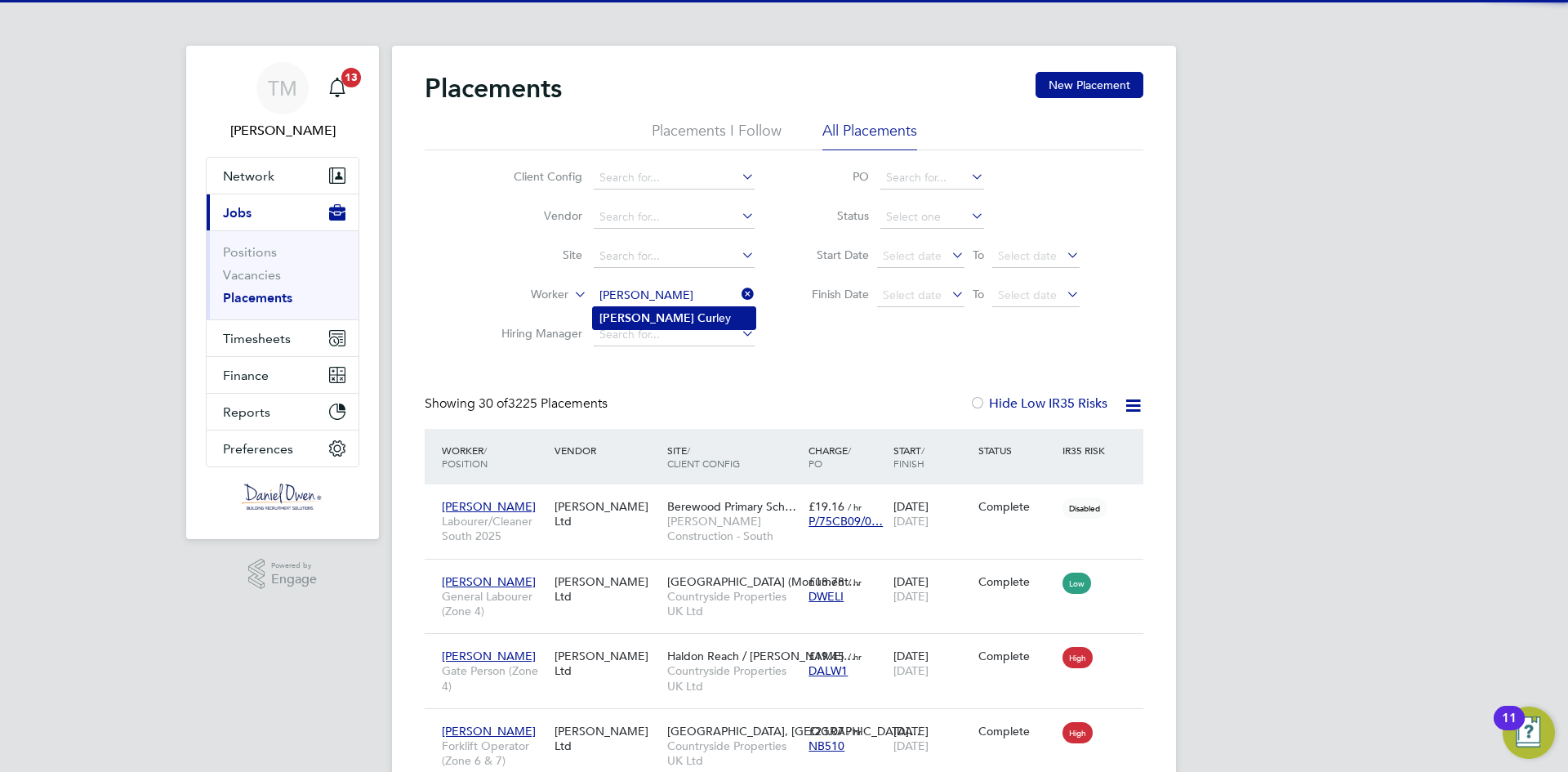
click at [686, 319] on li "[PERSON_NAME] [PERSON_NAME]" at bounding box center [674, 318] width 163 height 22
type input "[PERSON_NAME]"
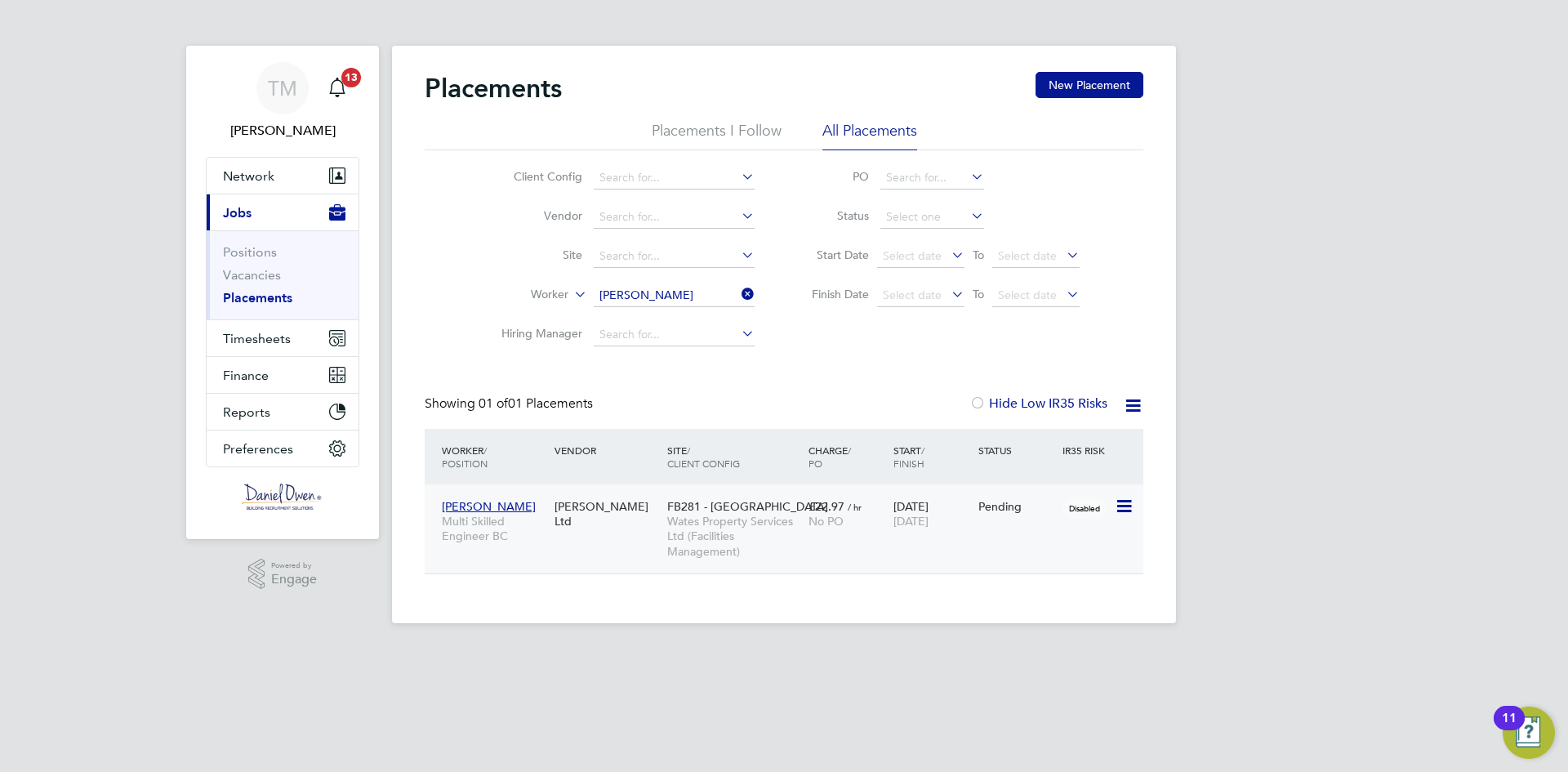
click at [1122, 507] on icon at bounding box center [1123, 506] width 16 height 19
click at [1033, 602] on li "Start" at bounding box center [1049, 608] width 168 height 23
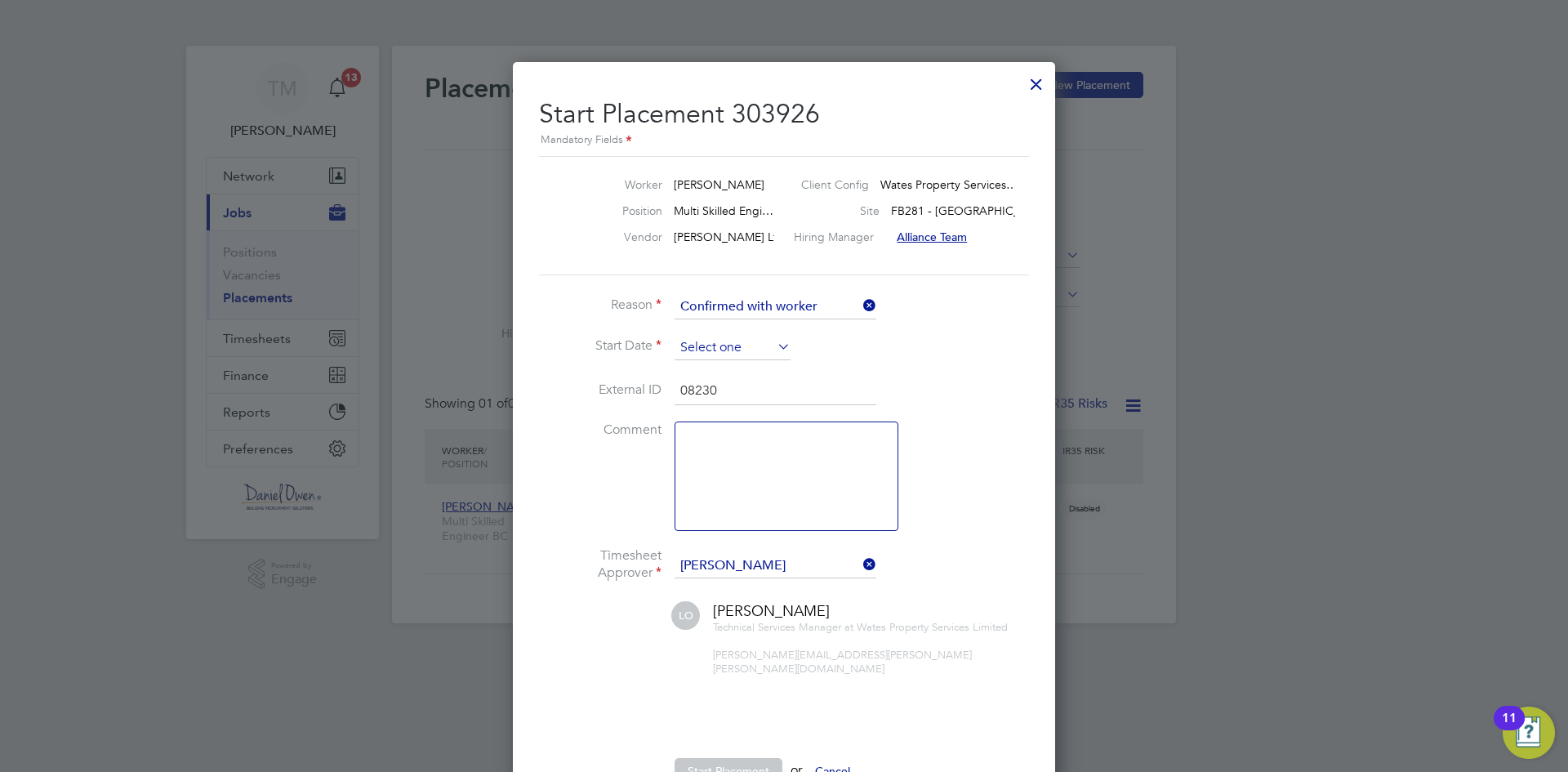
click at [754, 348] on input at bounding box center [732, 348] width 116 height 25
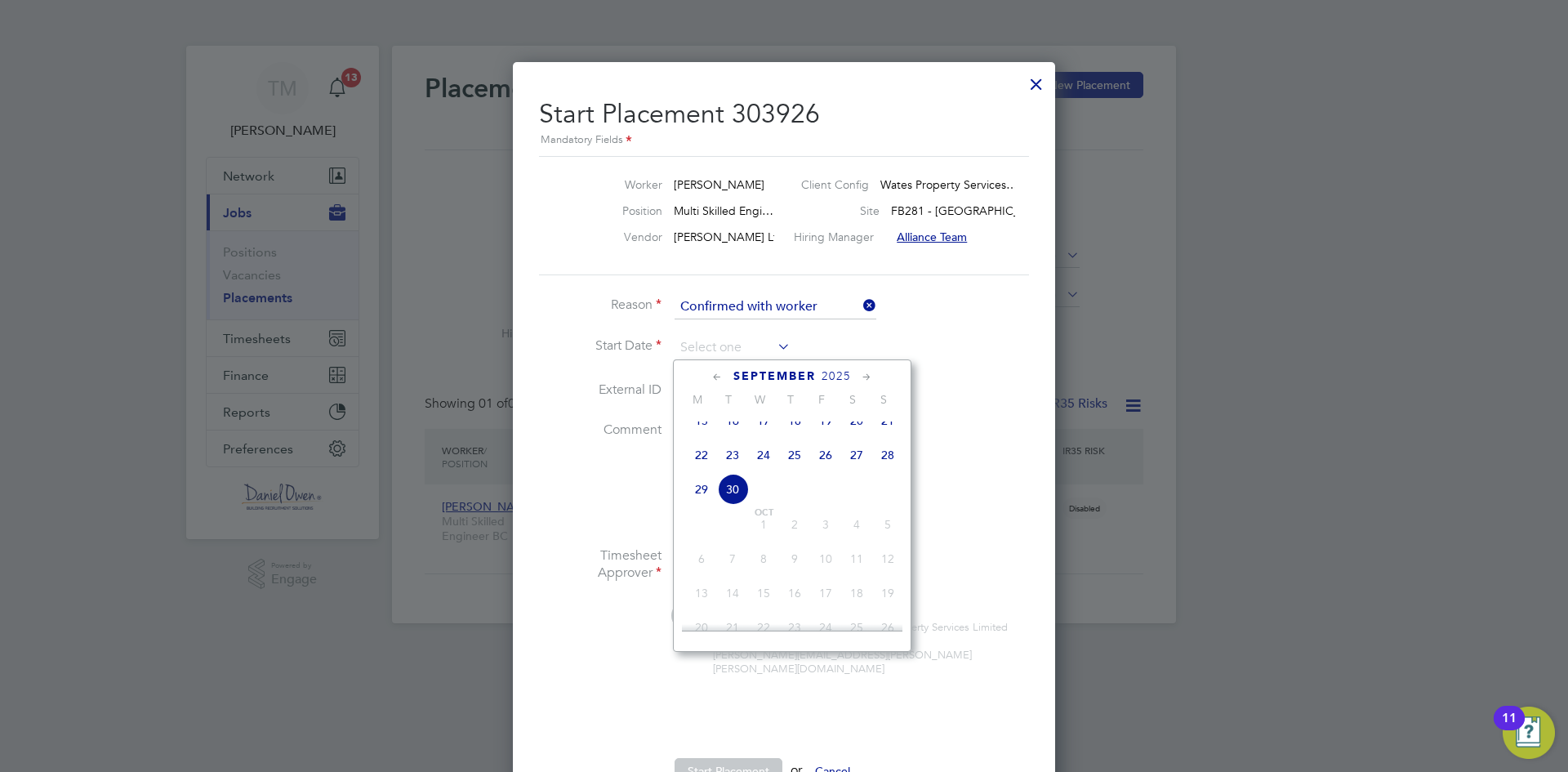
click at [737, 471] on span "23" at bounding box center [732, 454] width 31 height 31
type input "[DATE]"
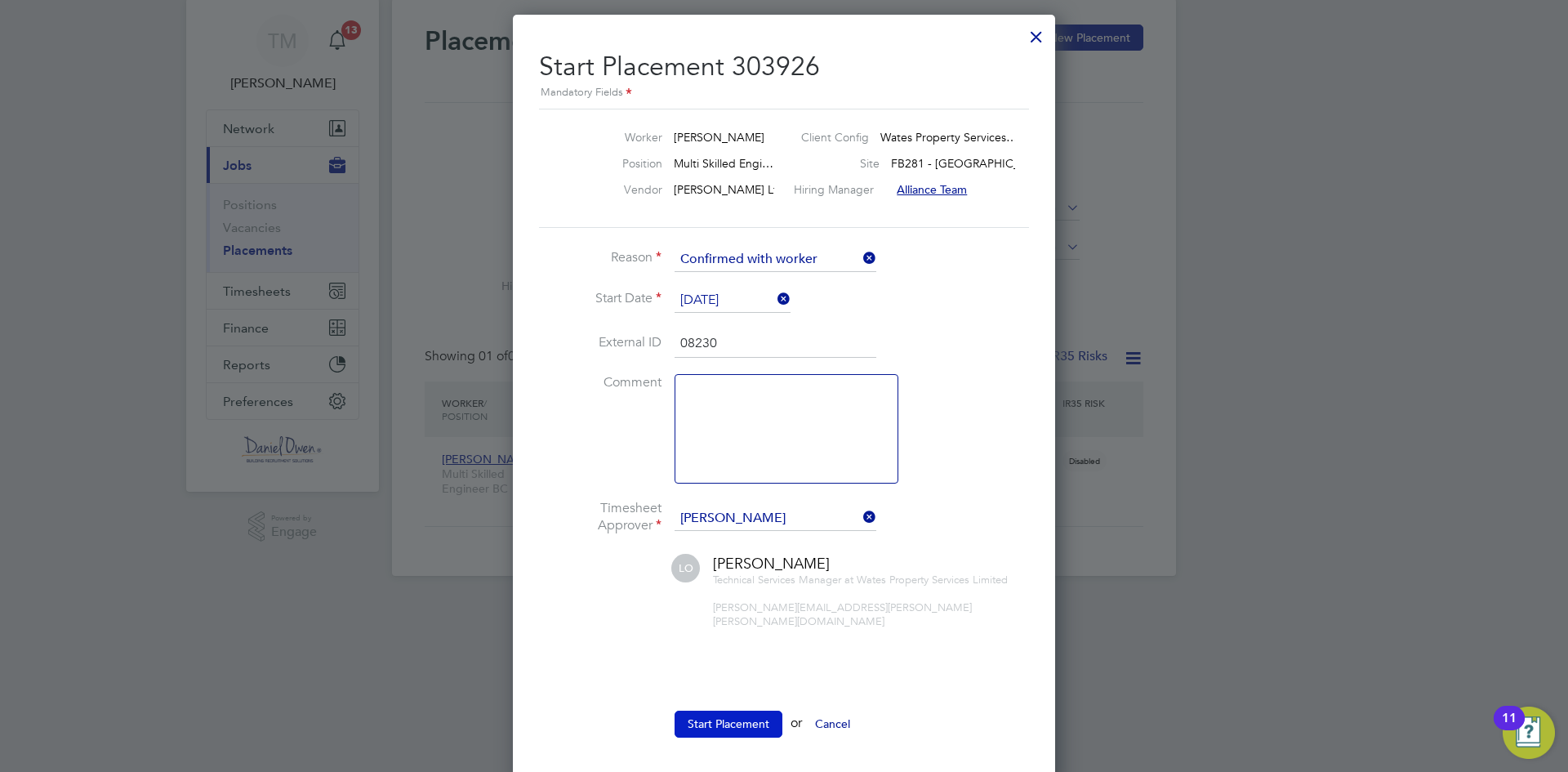
click at [754, 715] on button "Start Placement" at bounding box center [729, 723] width 108 height 26
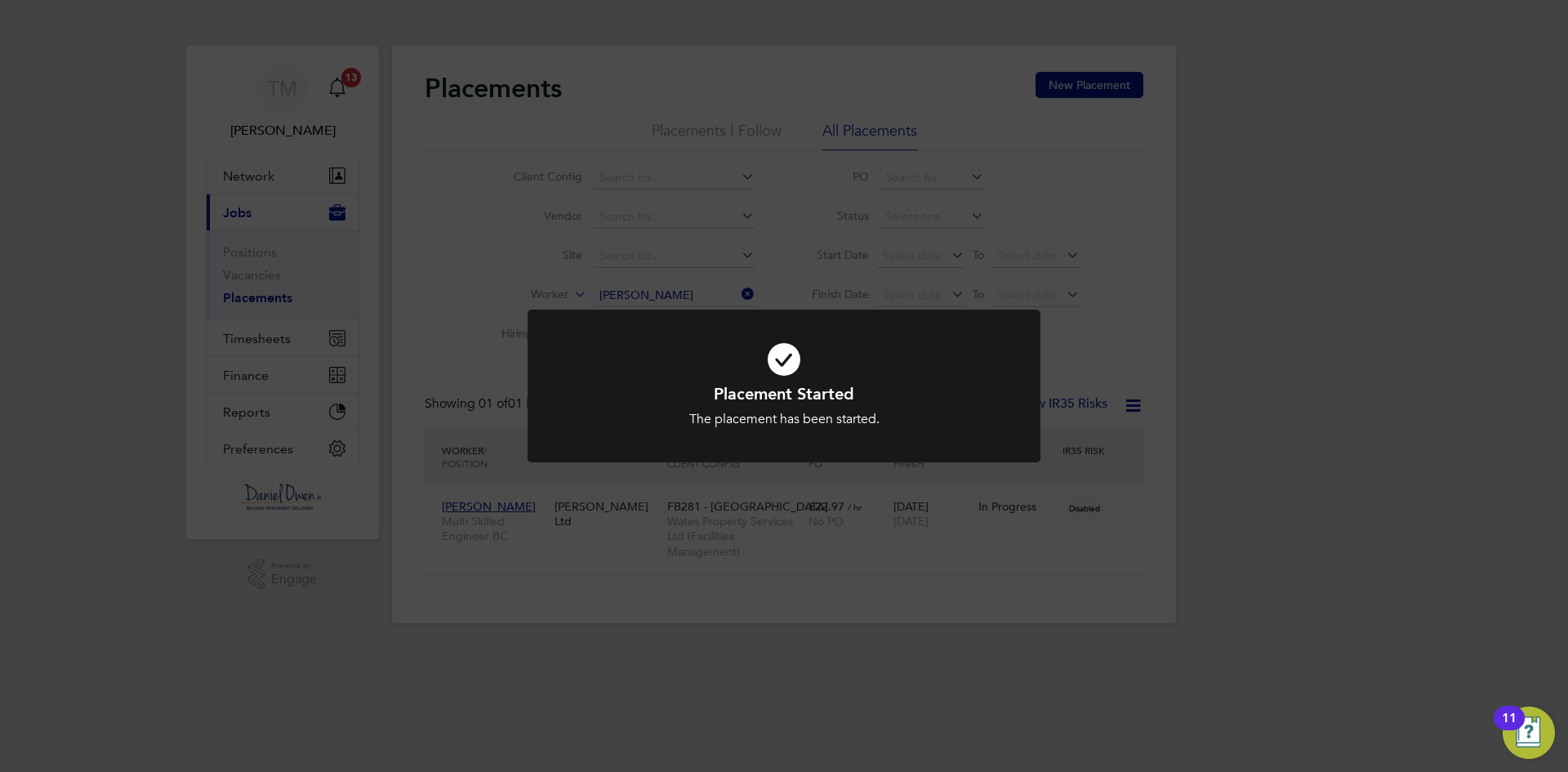
click at [1295, 340] on div "Placement Started The placement has been started. Cancel Okay" at bounding box center [784, 386] width 1568 height 772
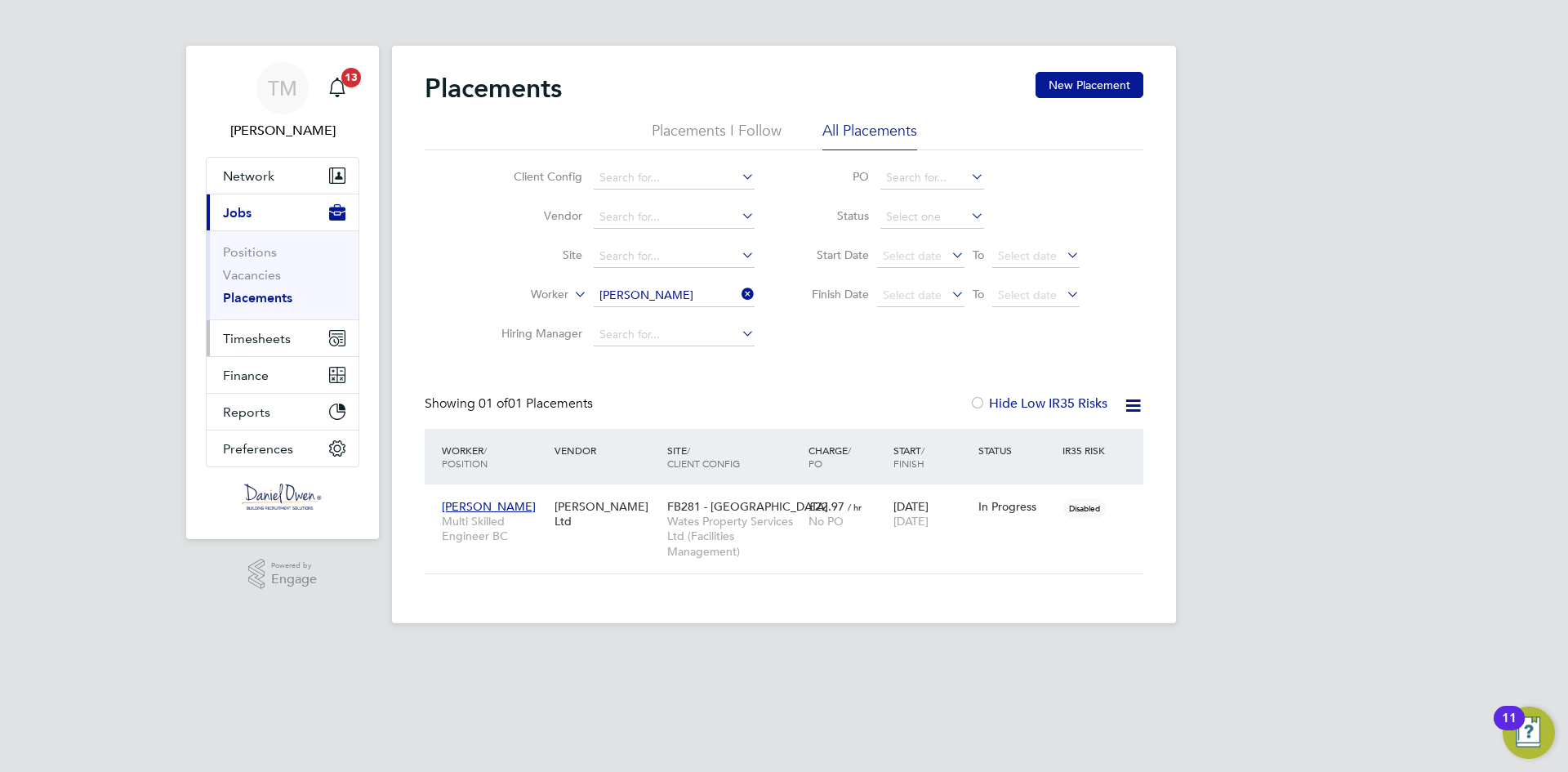
click at [269, 346] on button "Timesheets" at bounding box center [283, 337] width 152 height 36
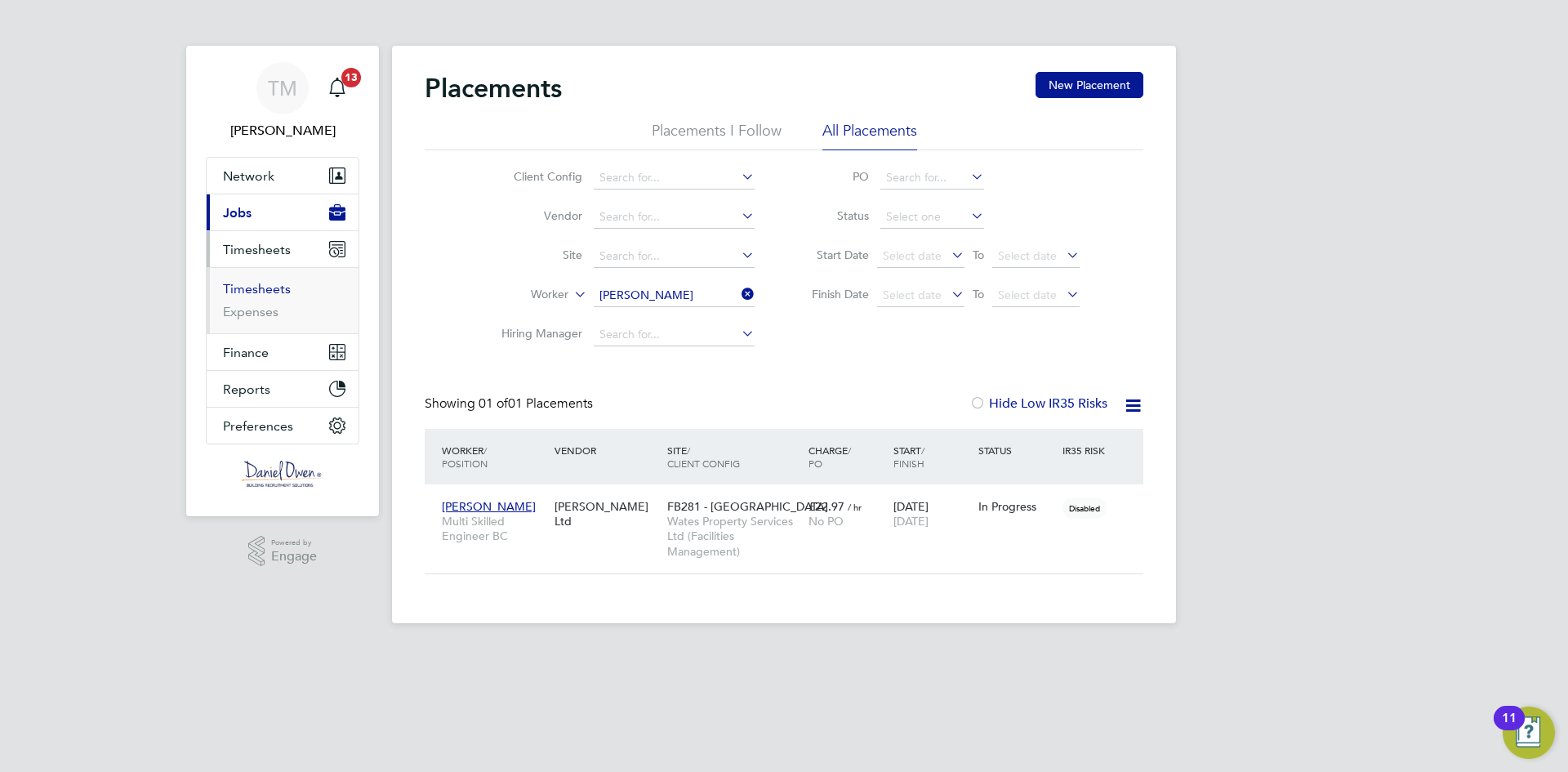
click at [266, 295] on link "Timesheets" at bounding box center [256, 289] width 68 height 16
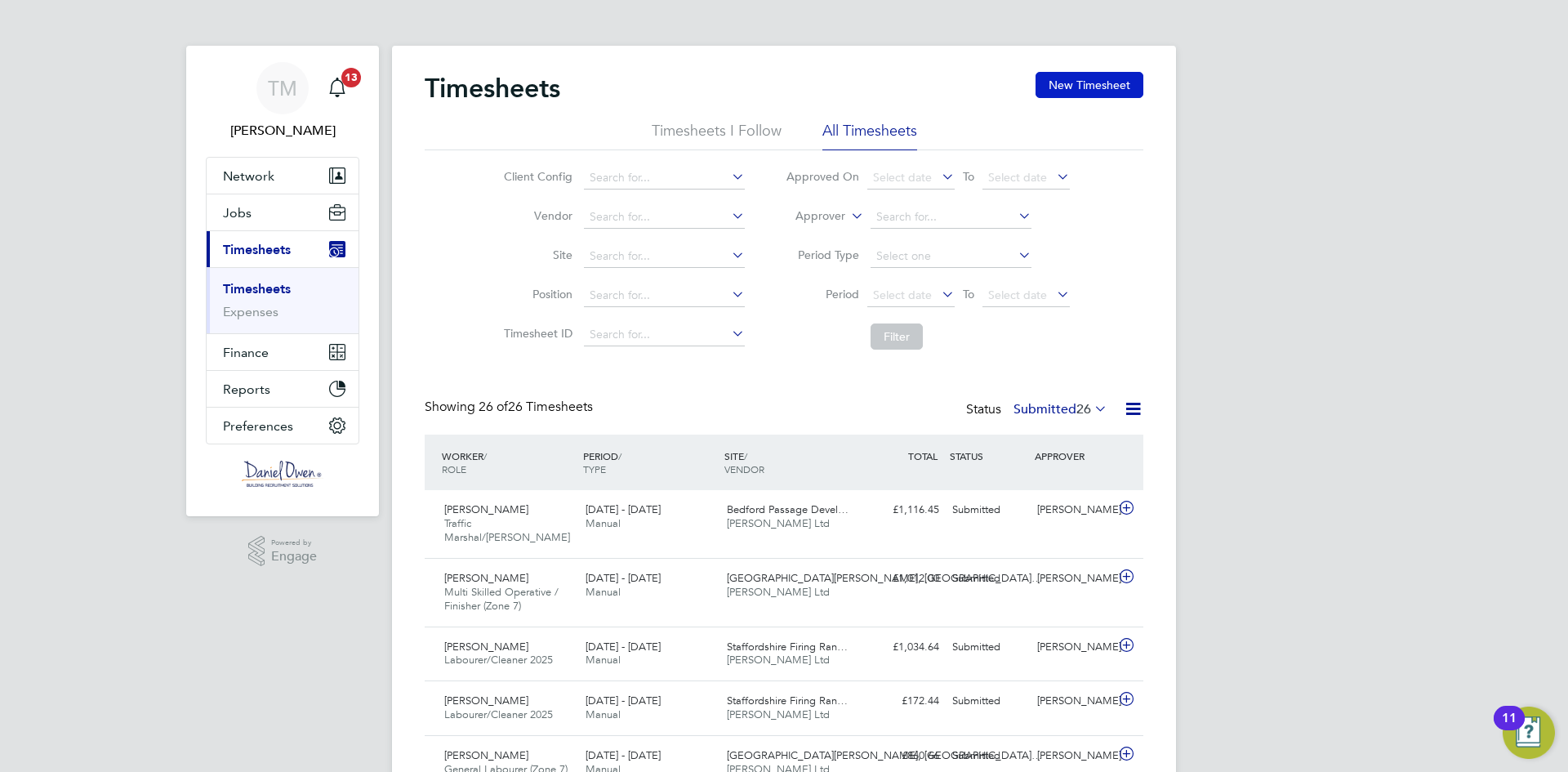
click at [1097, 94] on button "New Timesheet" at bounding box center [1090, 85] width 108 height 26
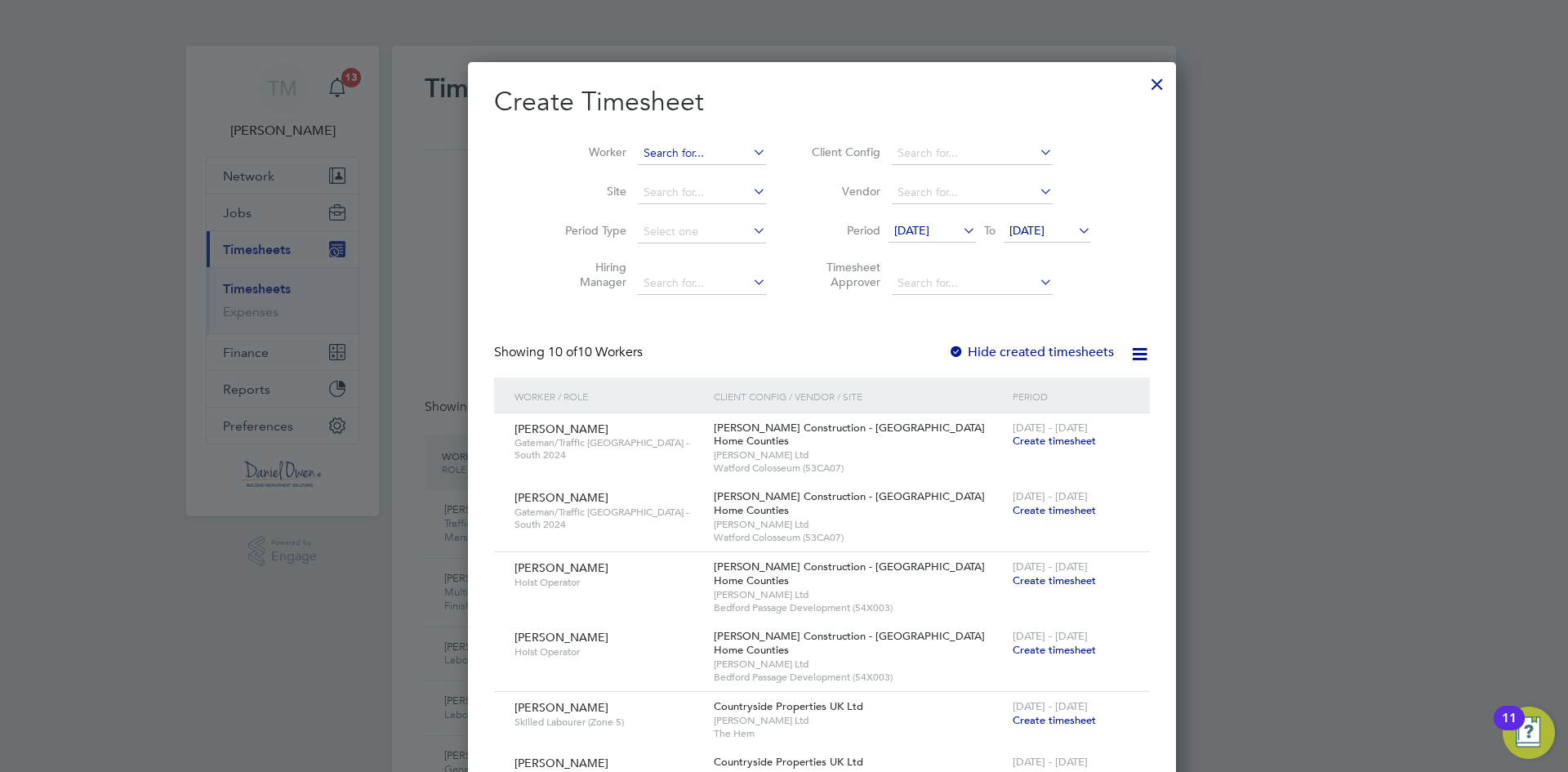
click at [638, 158] on input at bounding box center [701, 154] width 128 height 23
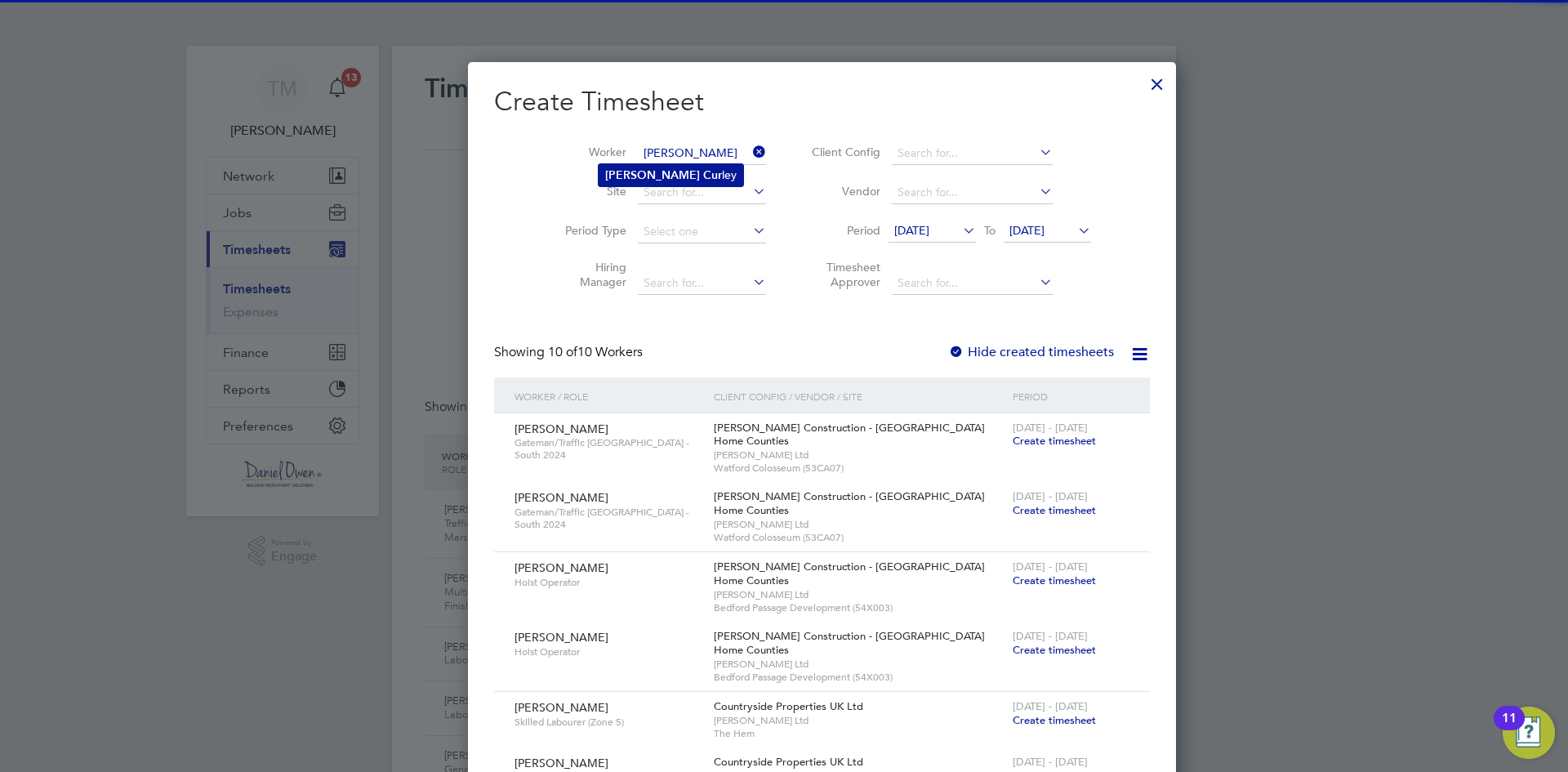
click at [703, 170] on b "Cur" at bounding box center [712, 175] width 19 height 14
type input "[PERSON_NAME]"
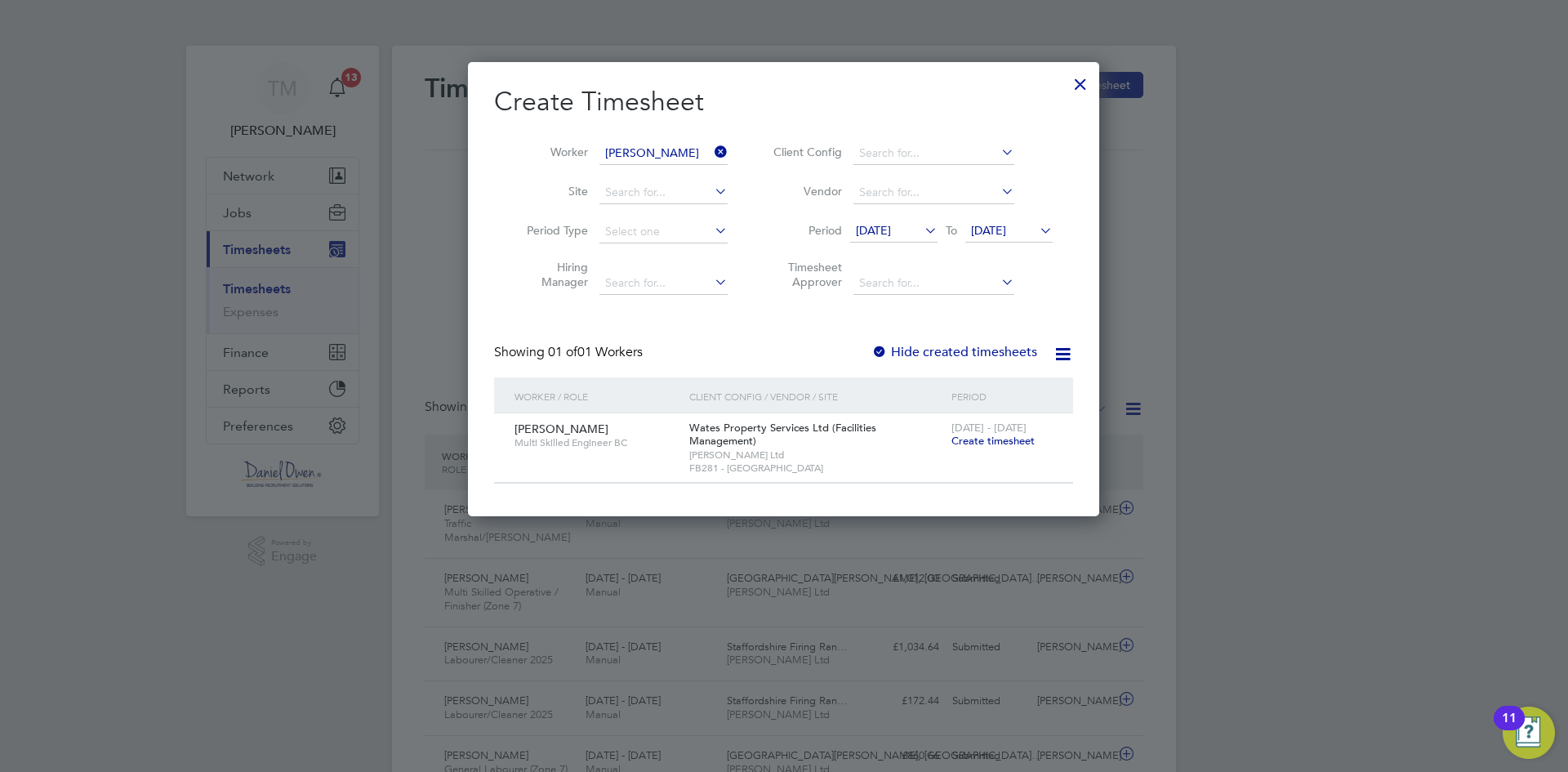
click at [986, 438] on span "Create timesheet" at bounding box center [993, 441] width 83 height 14
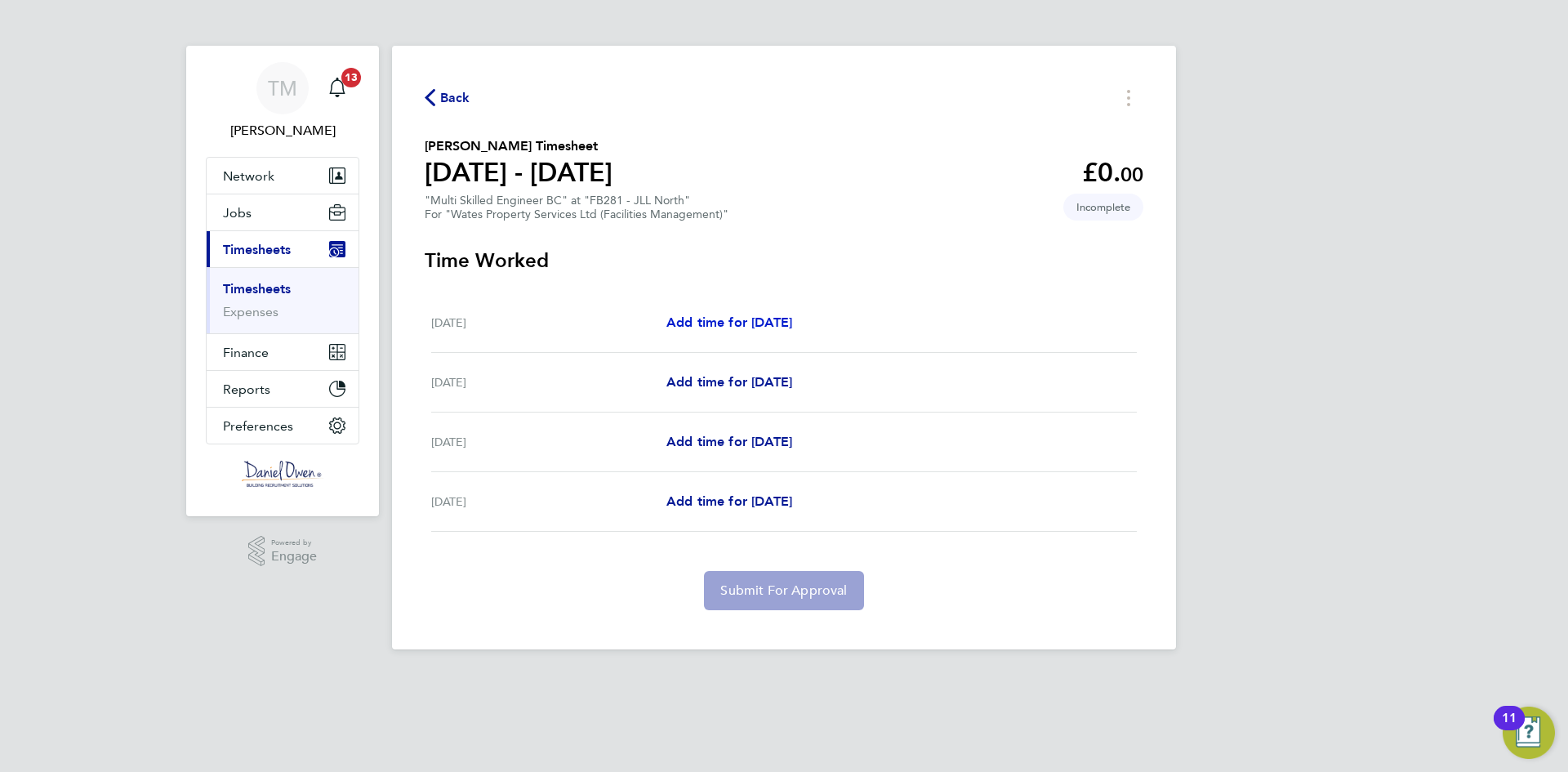
click at [717, 323] on span "Add time for [DATE]" at bounding box center [730, 322] width 125 height 16
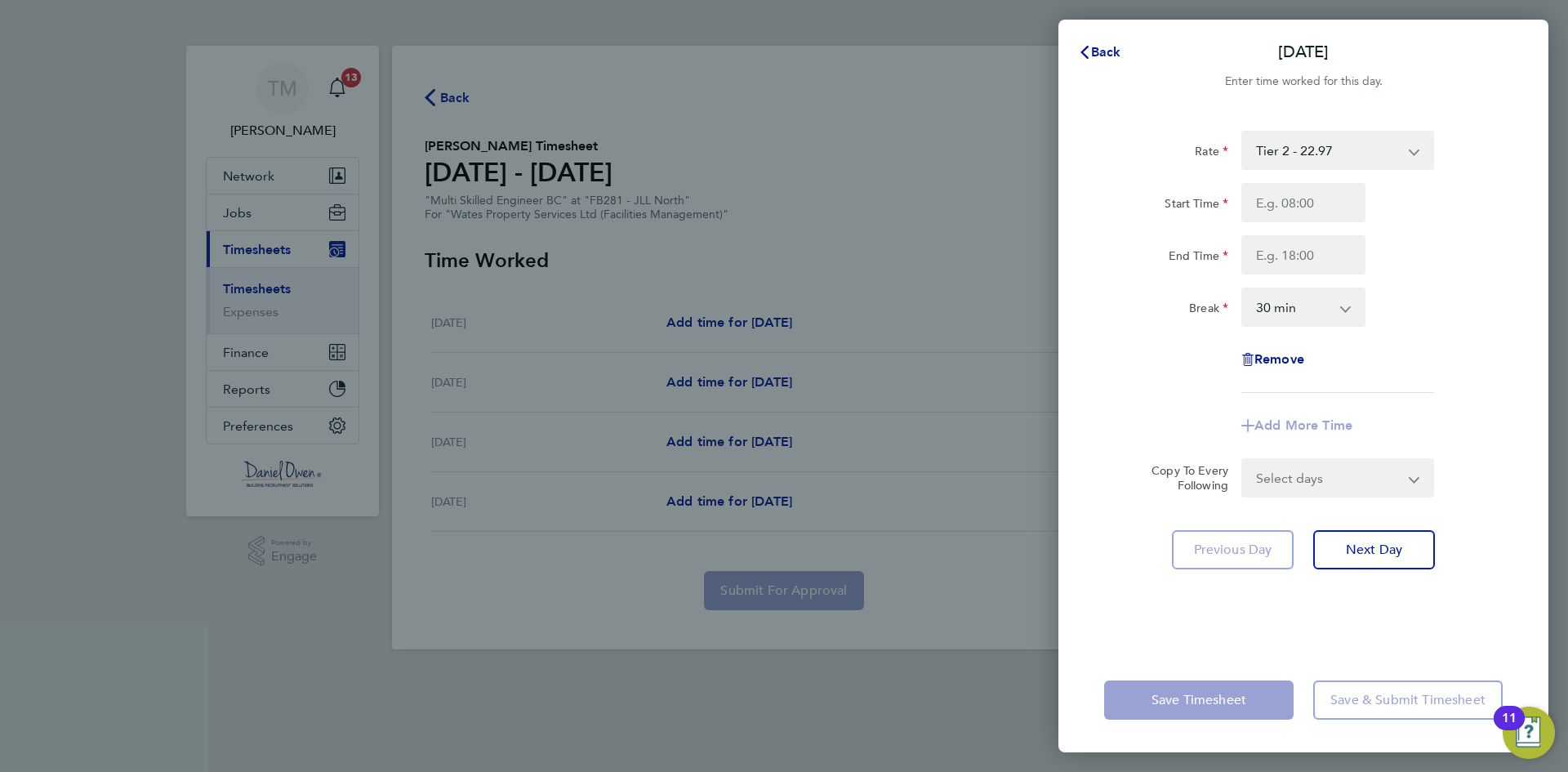
click at [1355, 322] on app-icon-cross-button at bounding box center [1354, 307] width 19 height 36
click at [1352, 311] on app-icon-cross-button at bounding box center [1354, 307] width 19 height 36
click at [1329, 310] on select "0 min 15 min 30 min 45 min 60 min 75 min 90 min" at bounding box center [1293, 307] width 102 height 36
select select "0"
click at [1243, 289] on select "0 min 15 min 30 min 45 min 60 min 75 min 90 min" at bounding box center [1293, 307] width 102 height 36
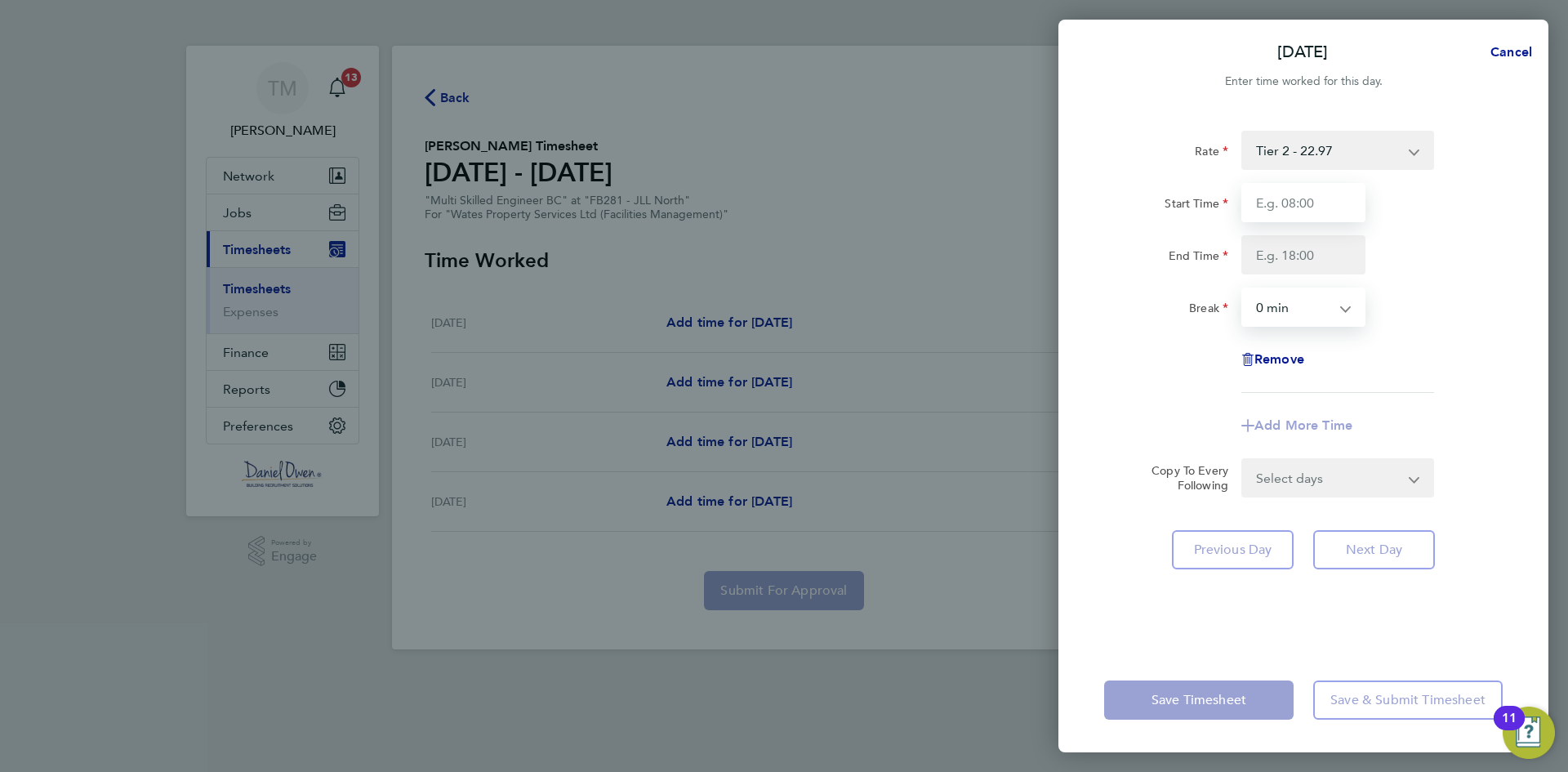
click at [1318, 199] on input "Start Time" at bounding box center [1304, 202] width 125 height 39
type input "08:00"
click at [1320, 259] on input "End Time" at bounding box center [1304, 254] width 125 height 39
type input "16:00"
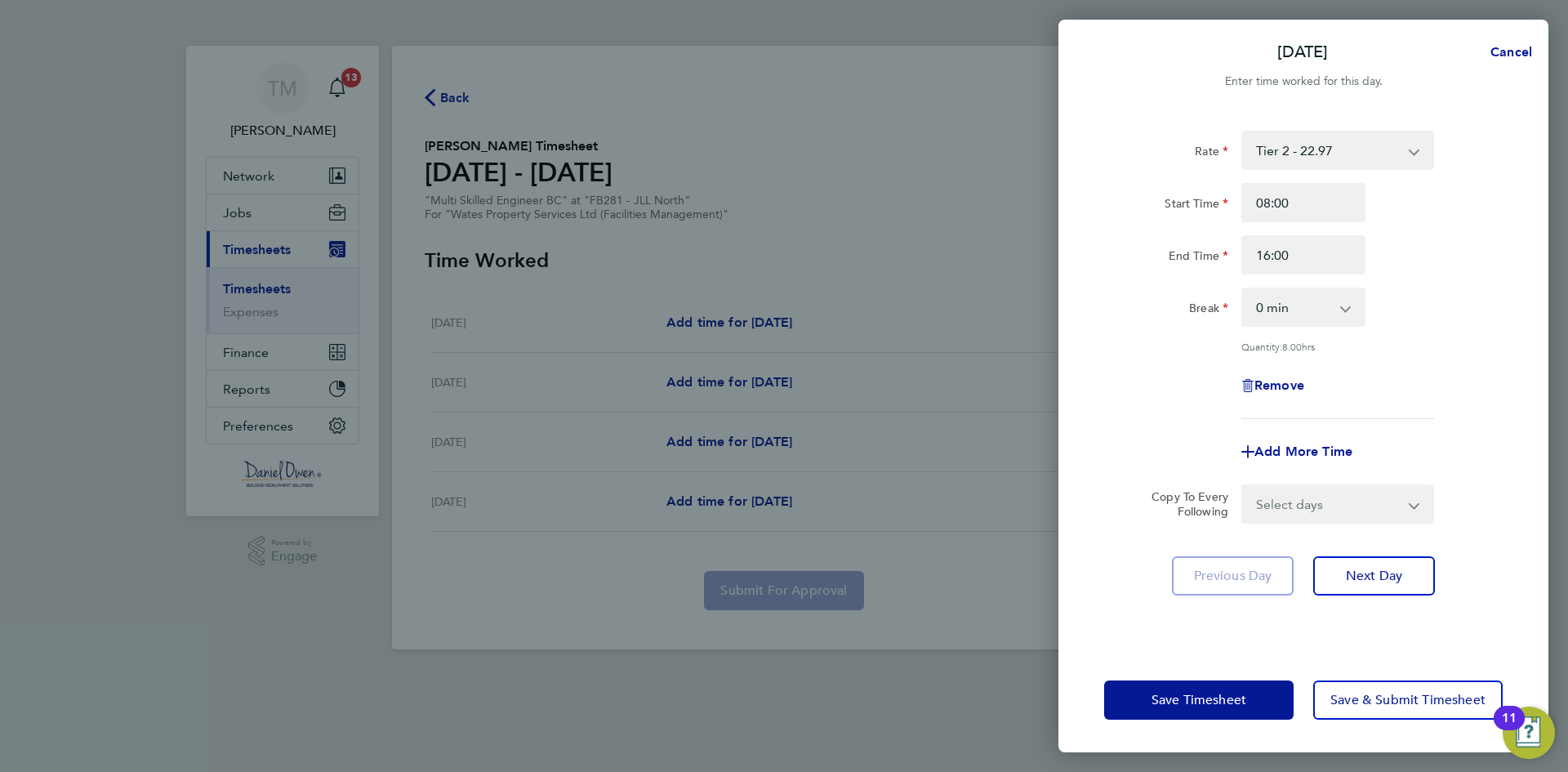
click at [1441, 263] on div "End Time 16:00" at bounding box center [1304, 254] width 412 height 39
click at [1382, 148] on select "Tier 2 - 22.97" at bounding box center [1328, 150] width 170 height 36
click at [1353, 577] on span "Next Day" at bounding box center [1375, 576] width 57 height 16
select select "30"
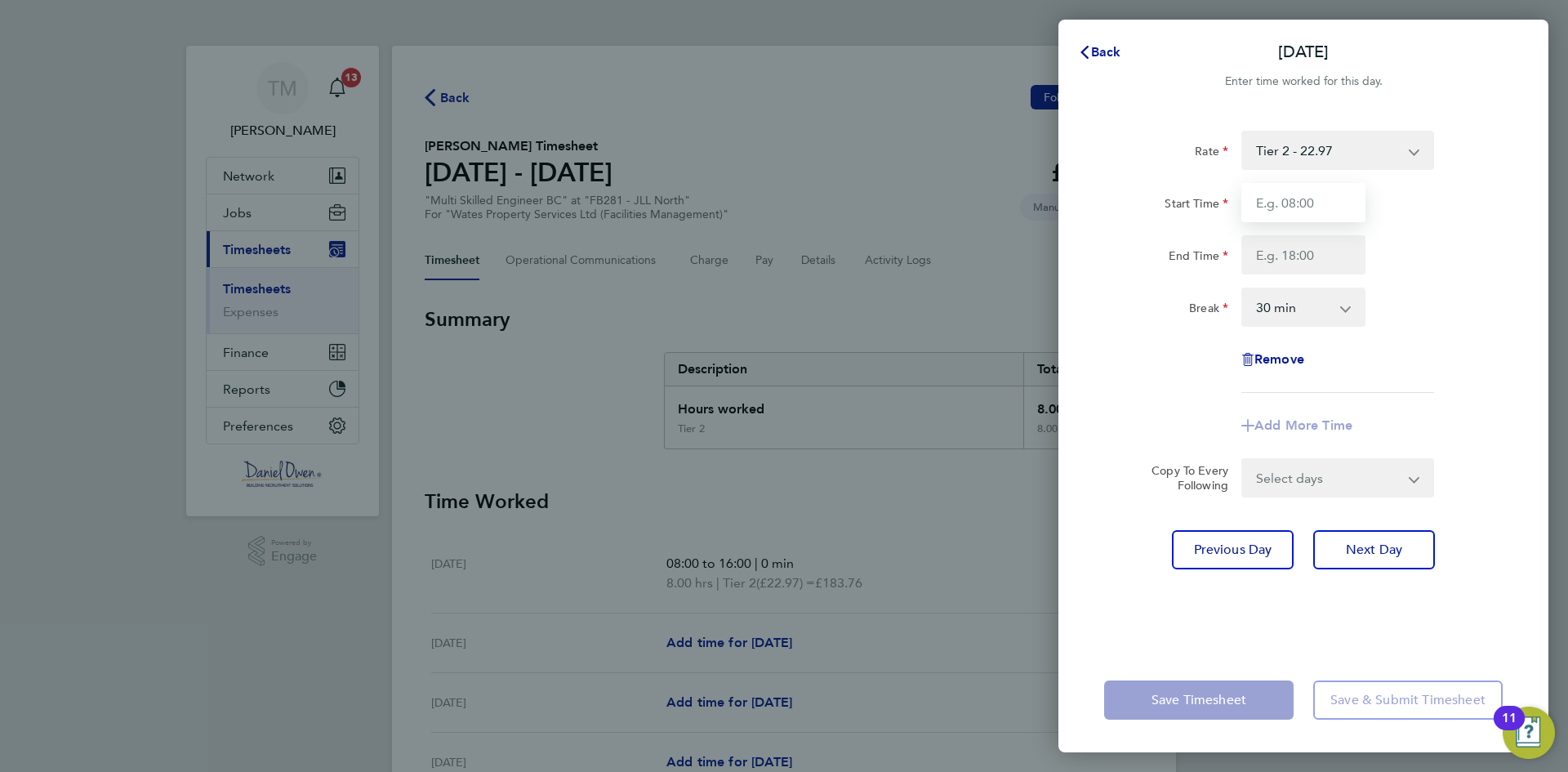
click at [1297, 203] on input "Start Time" at bounding box center [1304, 202] width 125 height 39
type input "08:00"
click at [1304, 255] on input "End Time" at bounding box center [1304, 254] width 125 height 39
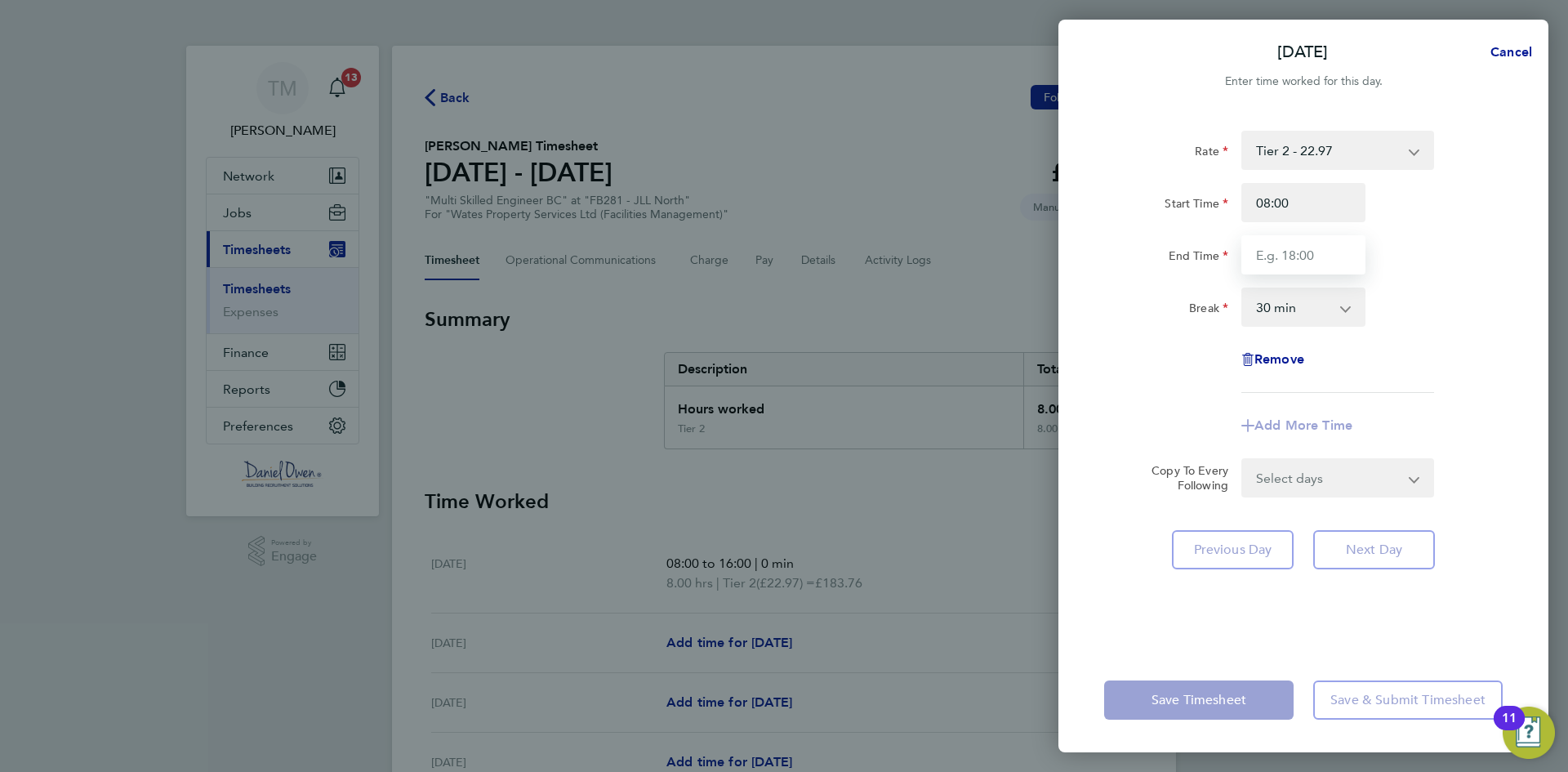
type input "16:00"
click at [1270, 302] on select "0 min 15 min 30 min 45 min 60 min 75 min 90 min" at bounding box center [1293, 307] width 102 height 36
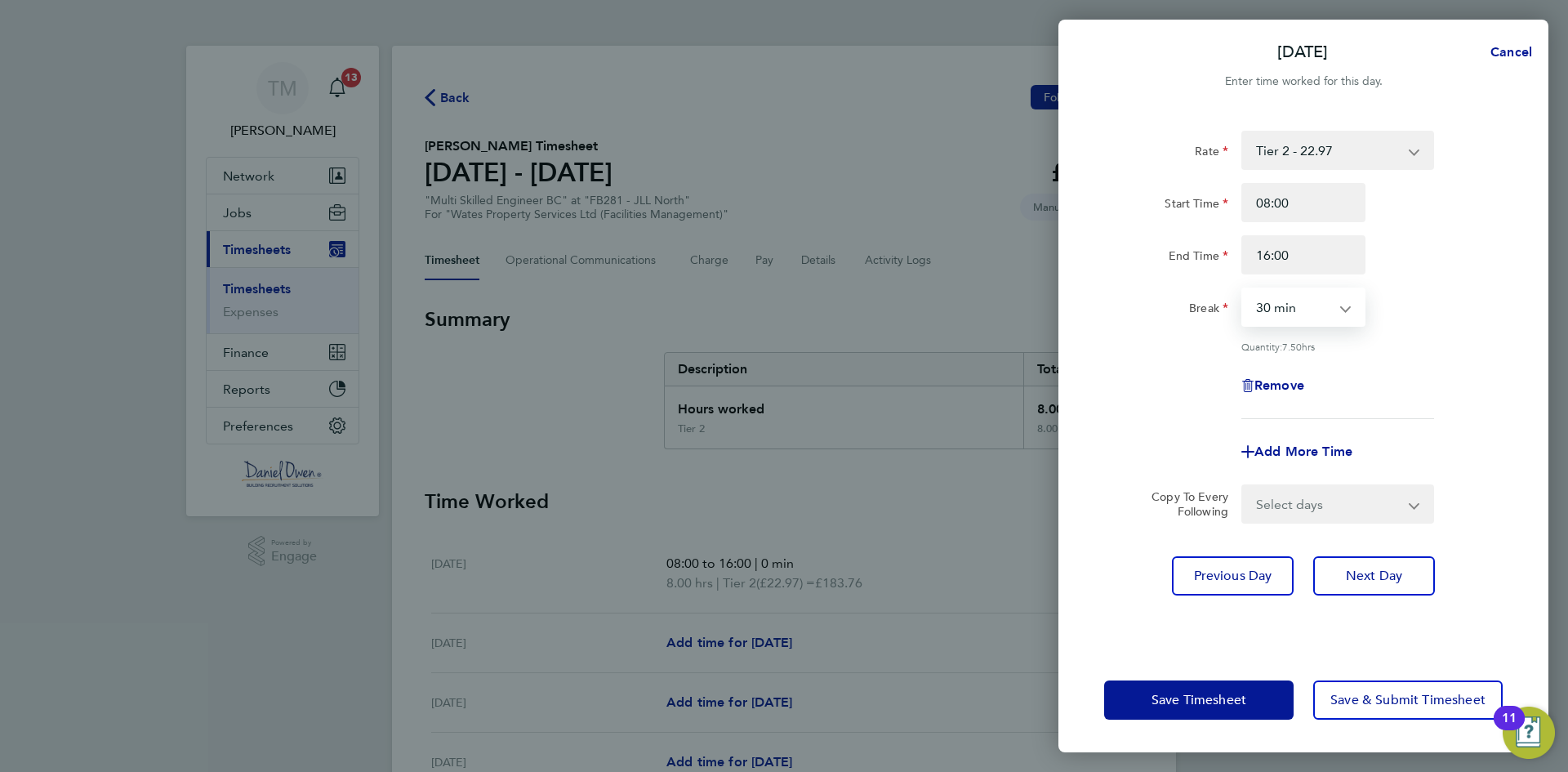
select select "0"
click at [1243, 289] on select "0 min 15 min 30 min 45 min 60 min 75 min 90 min" at bounding box center [1293, 307] width 102 height 36
click at [1247, 700] on button "Save Timesheet" at bounding box center [1199, 700] width 190 height 39
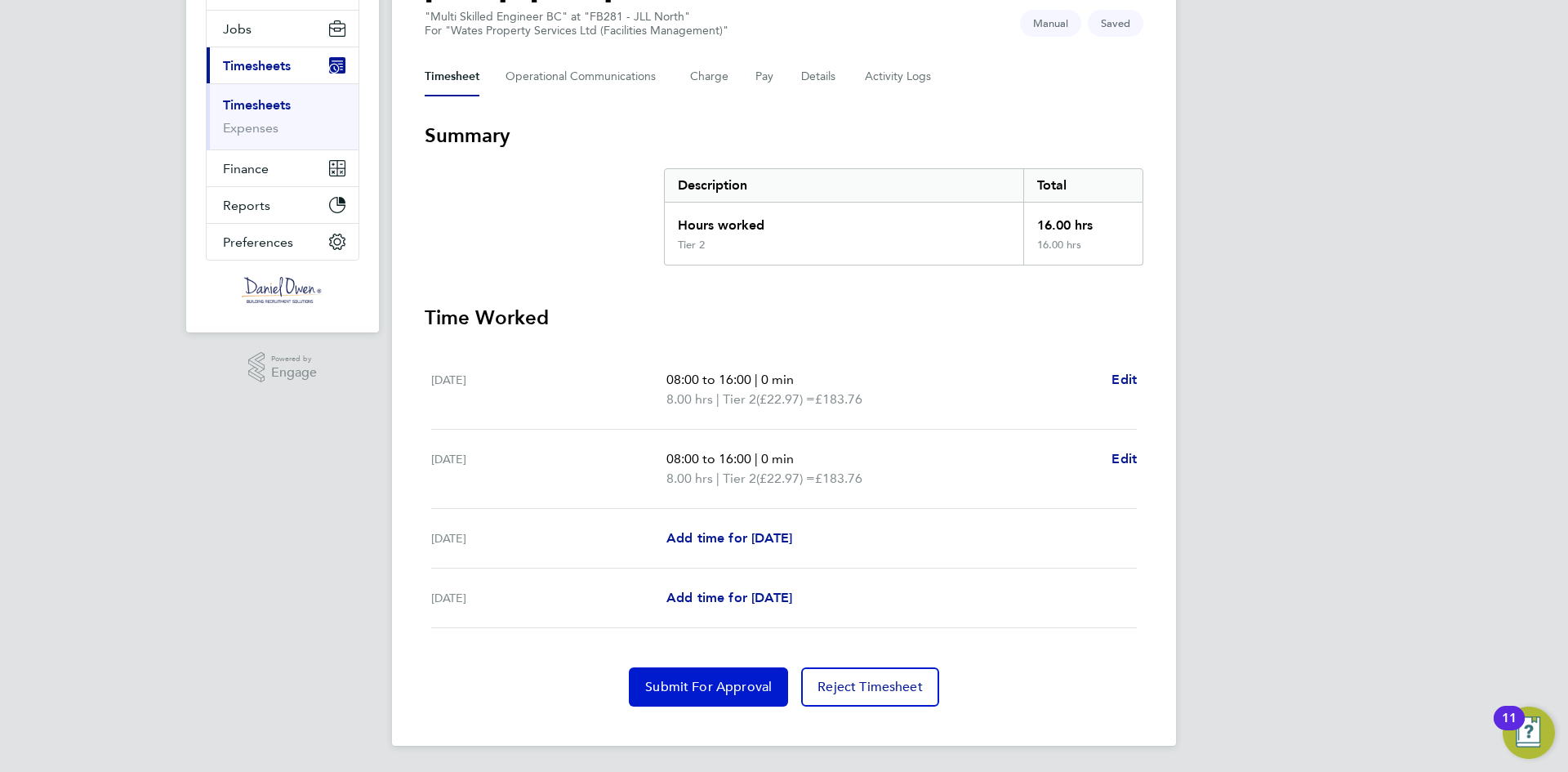
click at [750, 697] on button "Submit For Approval" at bounding box center [708, 686] width 159 height 39
